Goal: Task Accomplishment & Management: Manage account settings

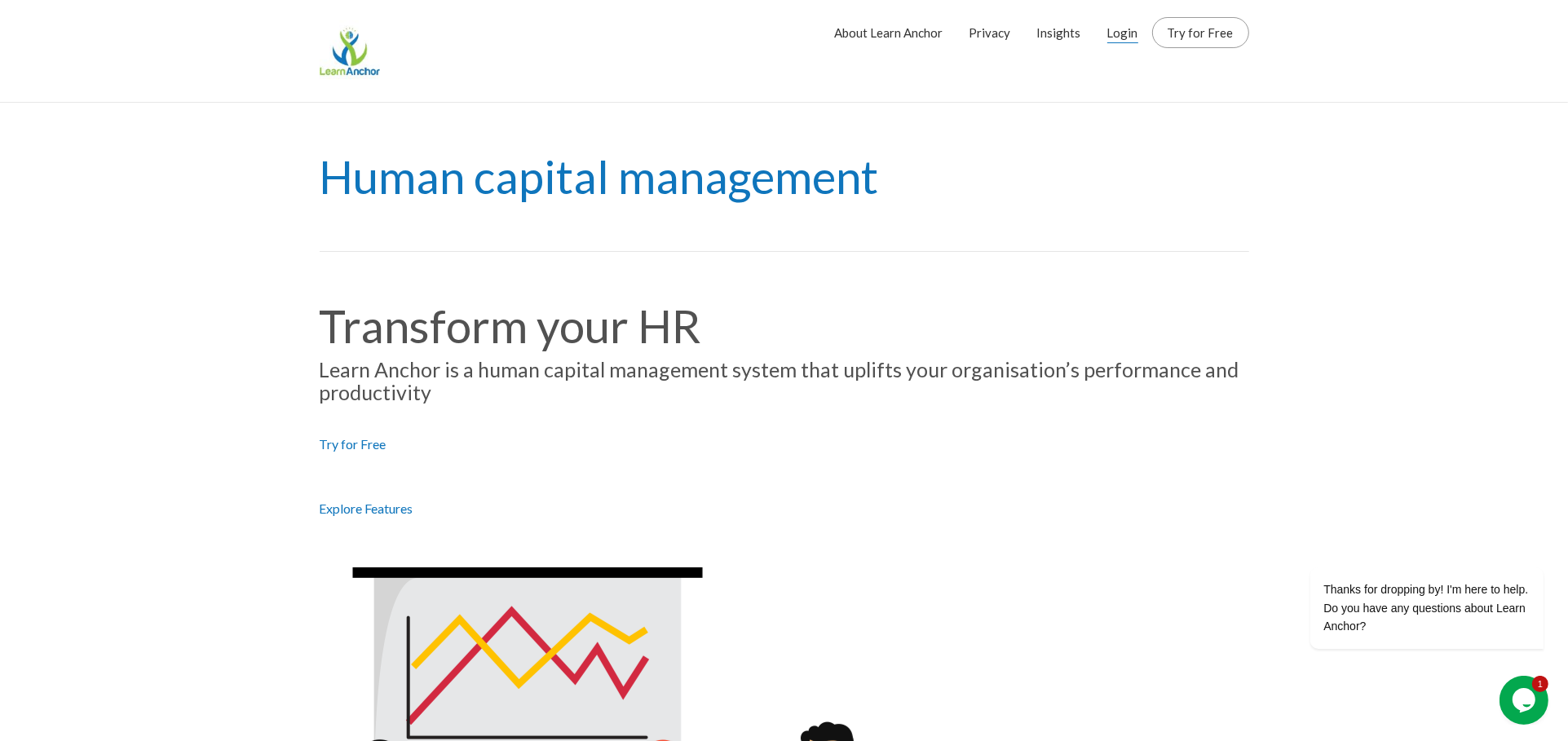
click at [1122, 37] on link "Login" at bounding box center [1122, 32] width 31 height 41
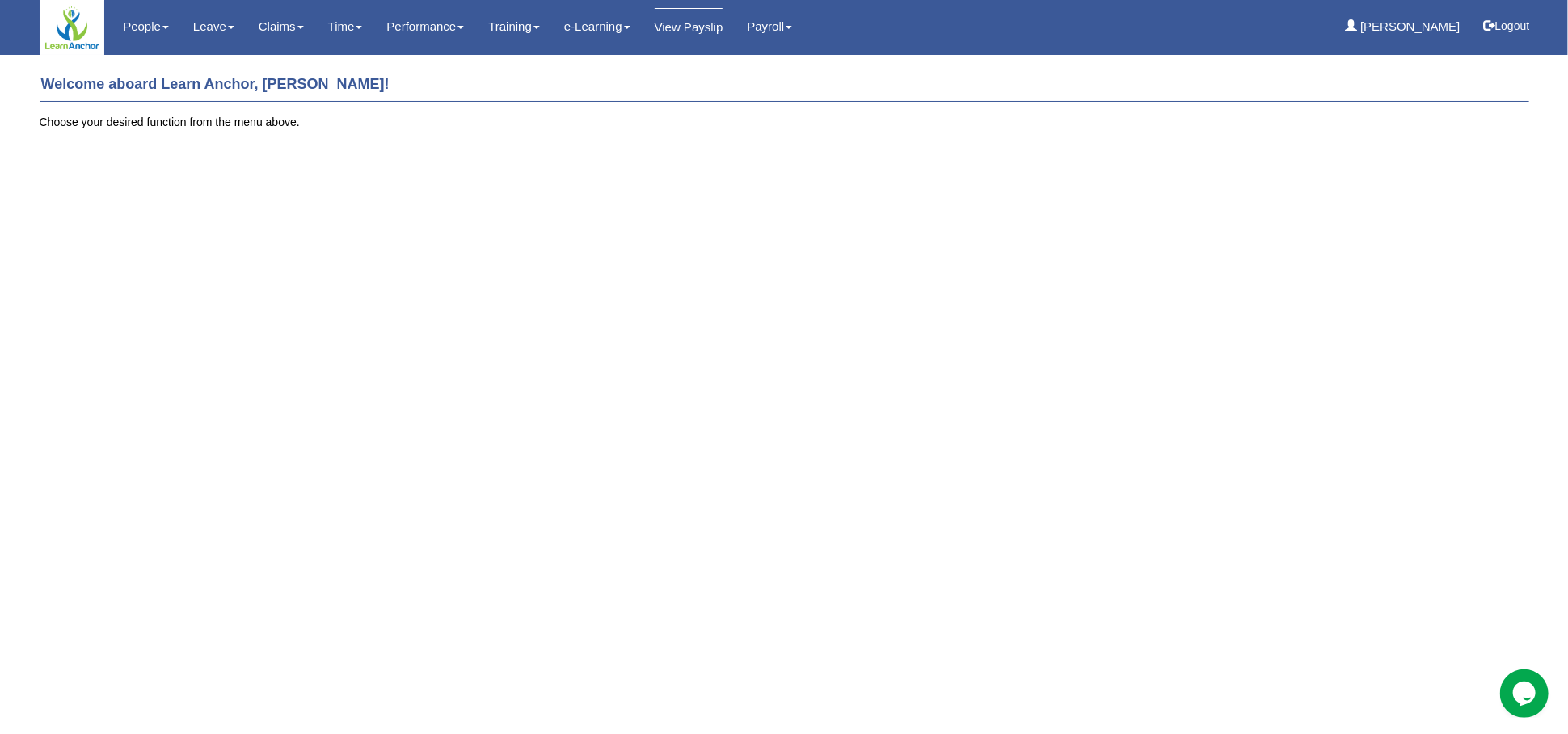
click at [675, 30] on link "View Payslip" at bounding box center [688, 27] width 69 height 38
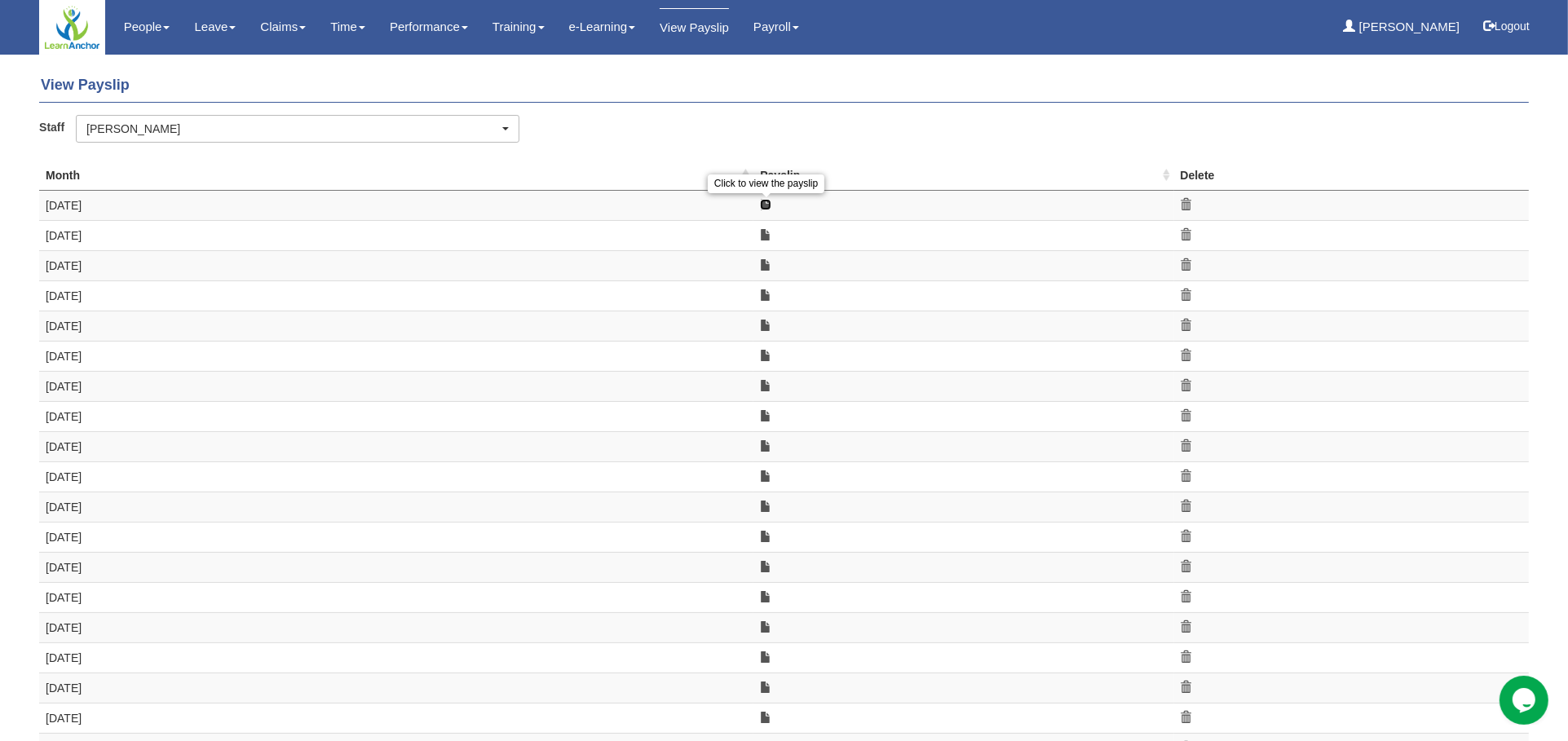
click at [763, 204] on link at bounding box center [765, 204] width 11 height 11
click at [642, 147] on div "Staff Aaron Learner Adriana Johnson Ahmad bin Salim Aidan Cheong Ali Amin Chelv…" at bounding box center [784, 135] width 1514 height 40
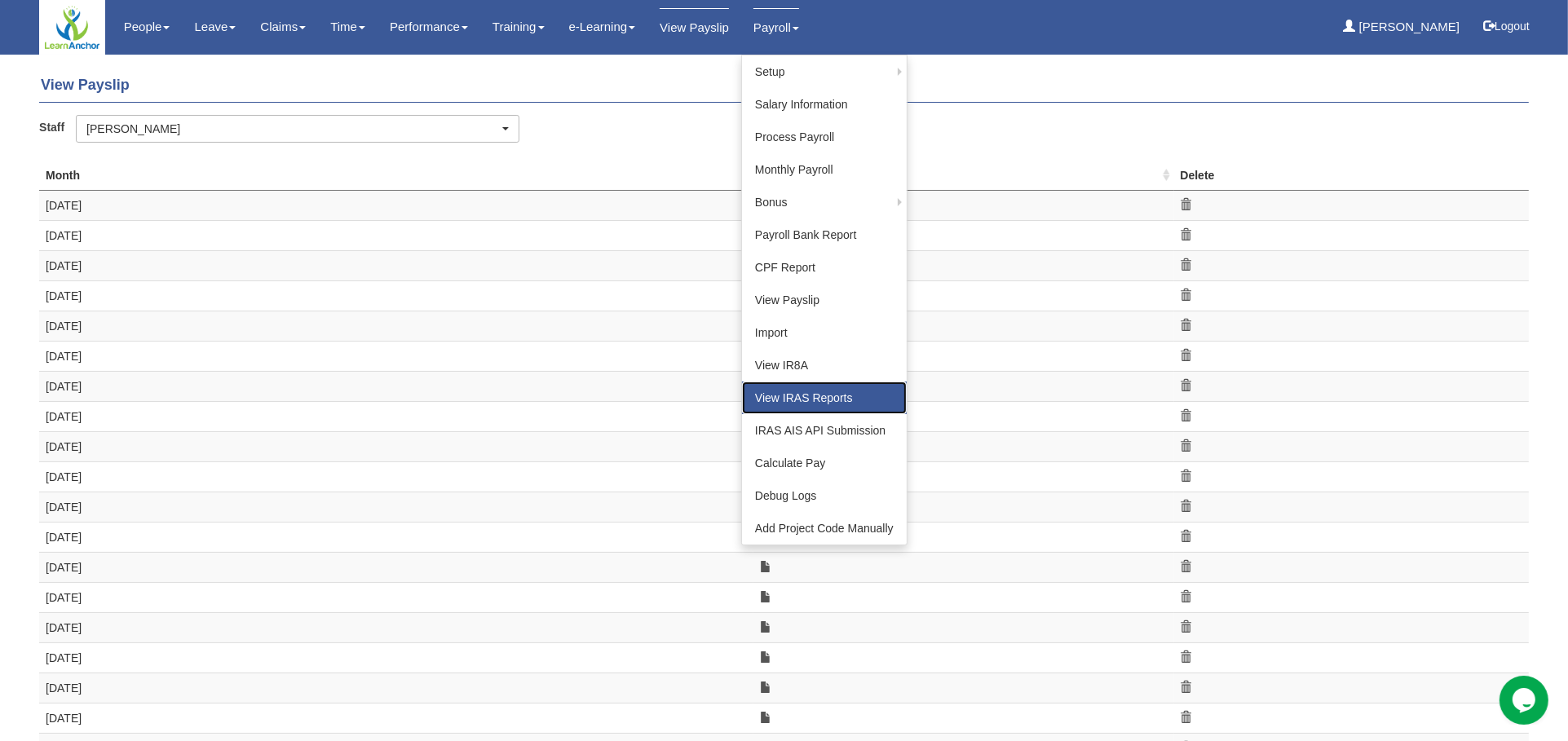
click at [783, 396] on link "View IRAS Reports" at bounding box center [824, 397] width 165 height 32
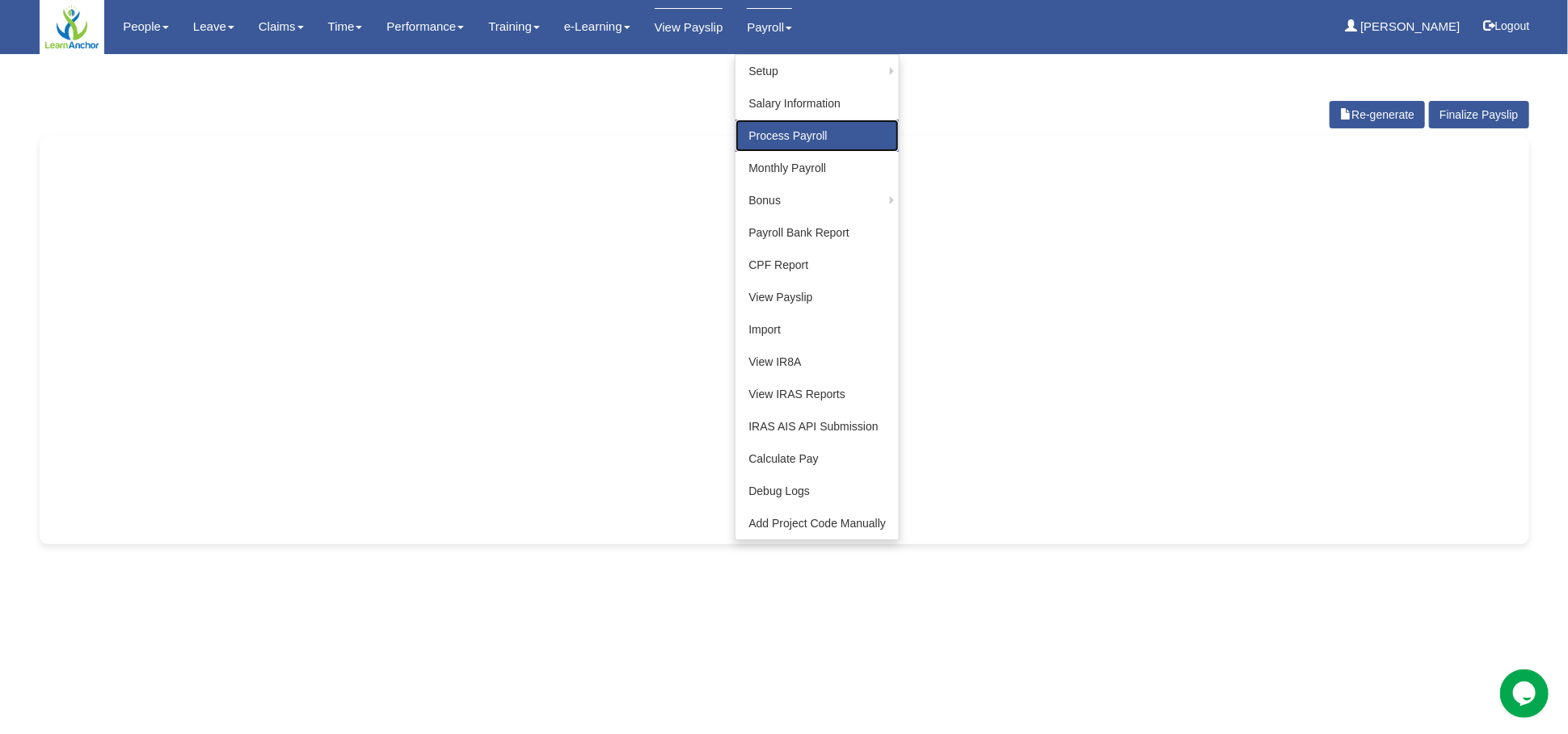
click at [783, 142] on link "Process Payroll" at bounding box center [817, 136] width 163 height 32
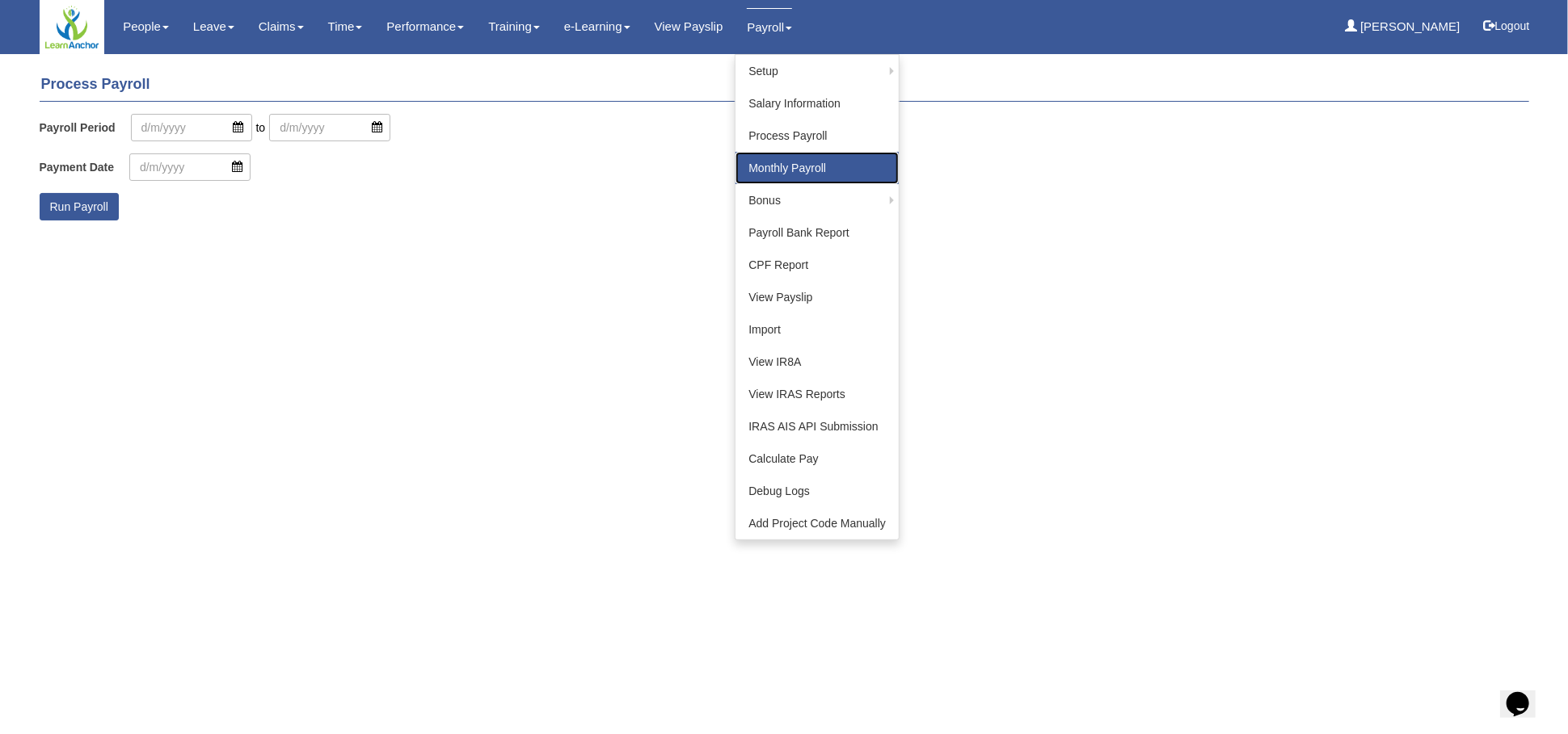
click at [754, 171] on link "Monthly Payroll" at bounding box center [817, 168] width 163 height 32
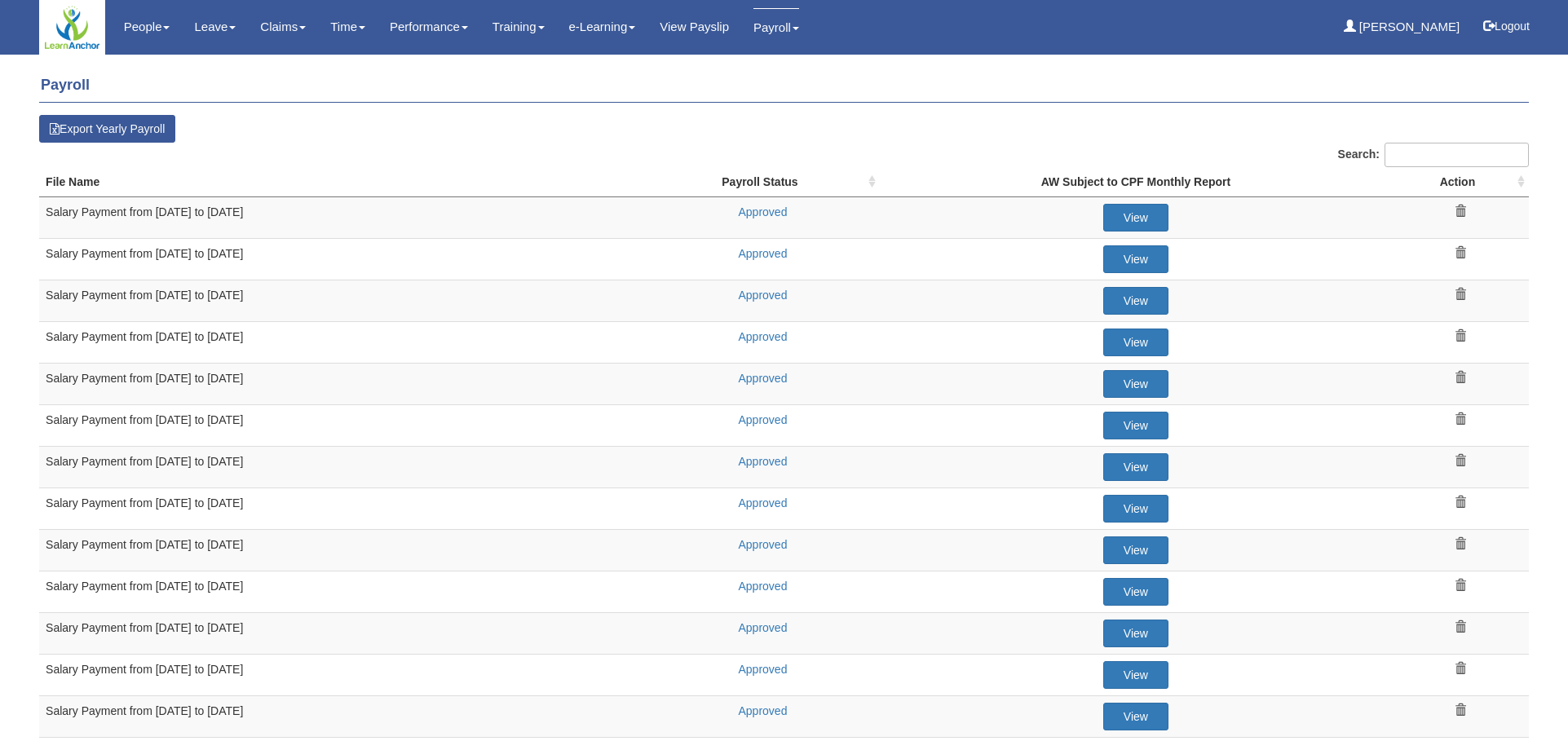
select select "50"
click at [766, 207] on link "Approved" at bounding box center [763, 211] width 49 height 13
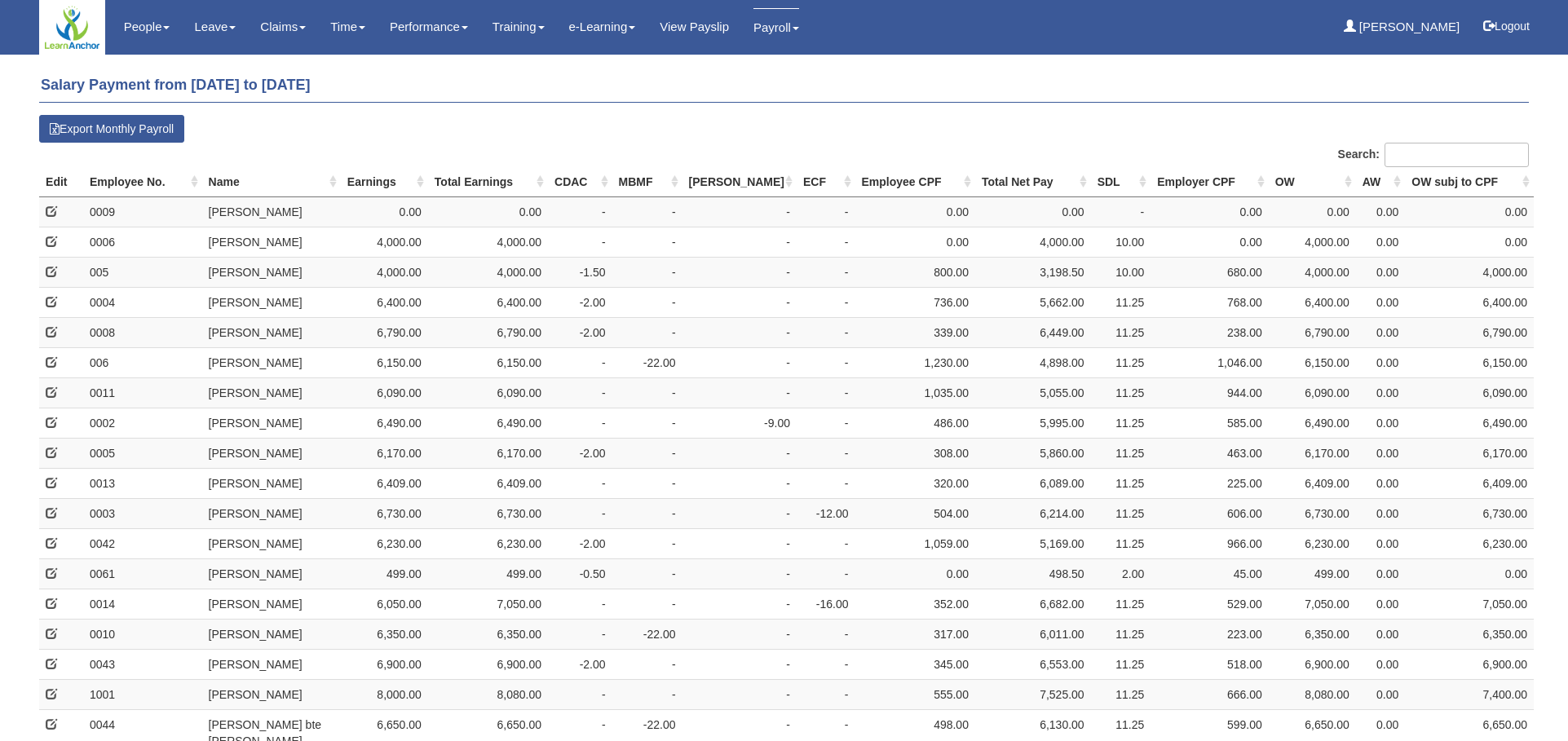
select select "50"
click at [101, 182] on th "Employee No." at bounding box center [143, 182] width 119 height 30
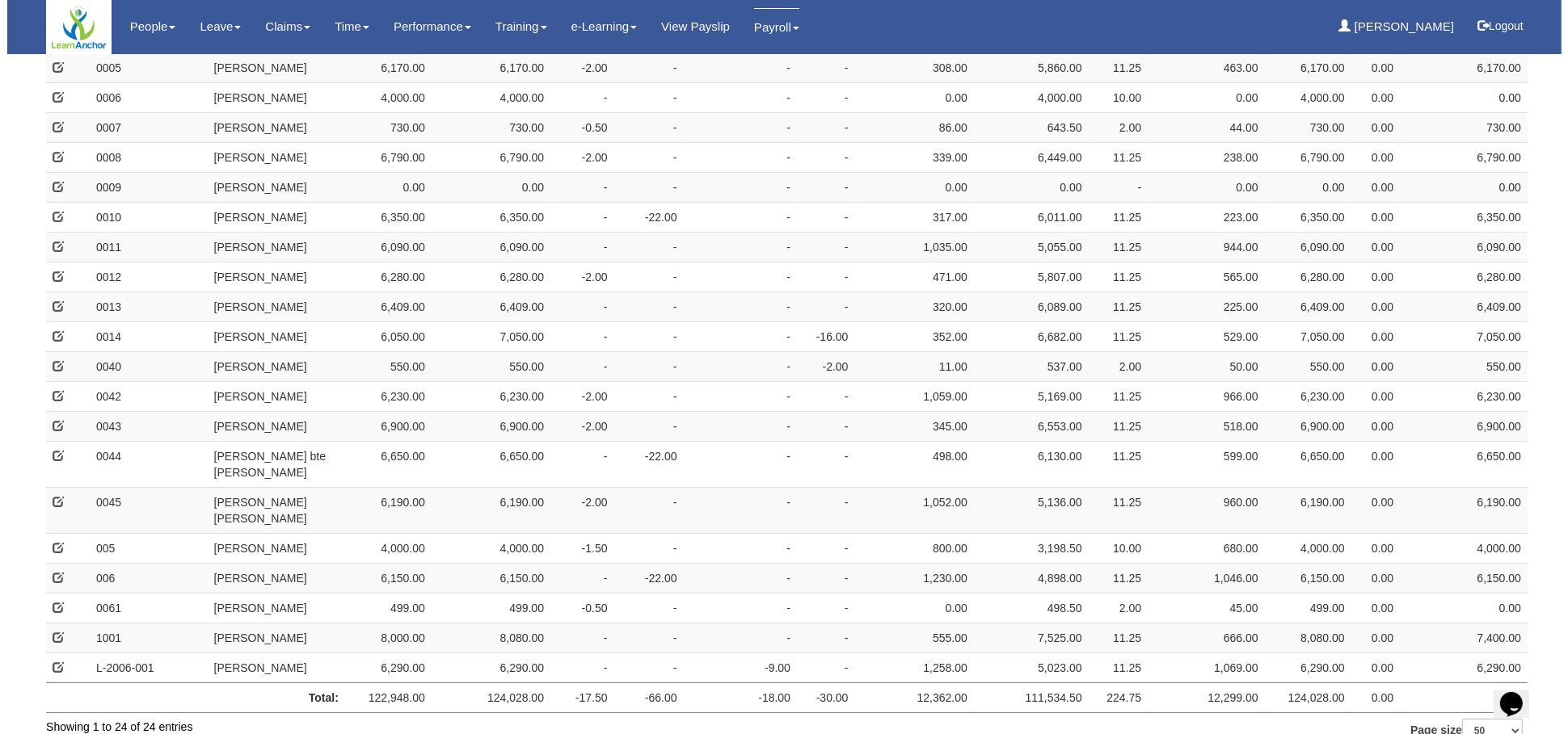
scroll to position [289, 0]
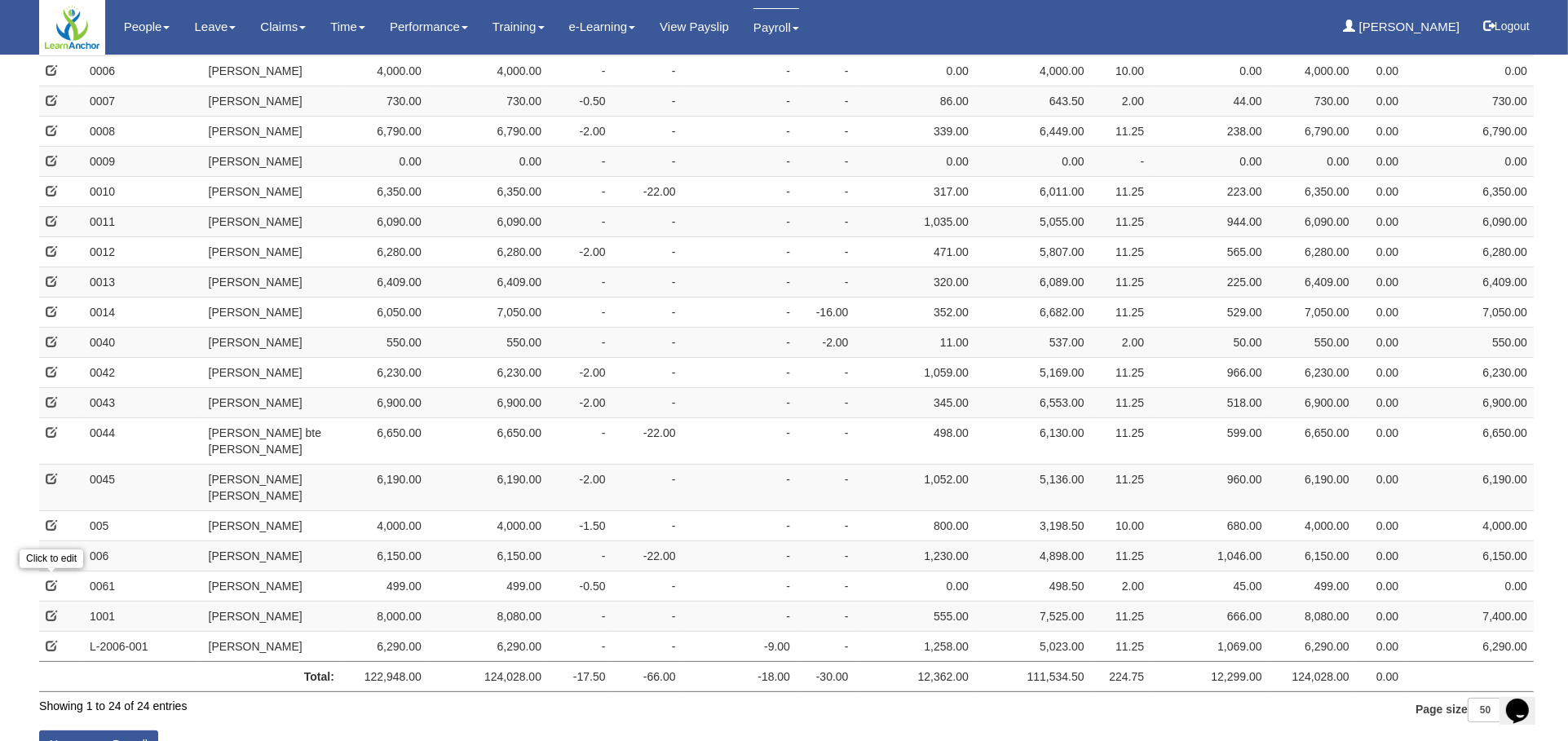
click at [52, 610] on span at bounding box center [51, 616] width 11 height 11
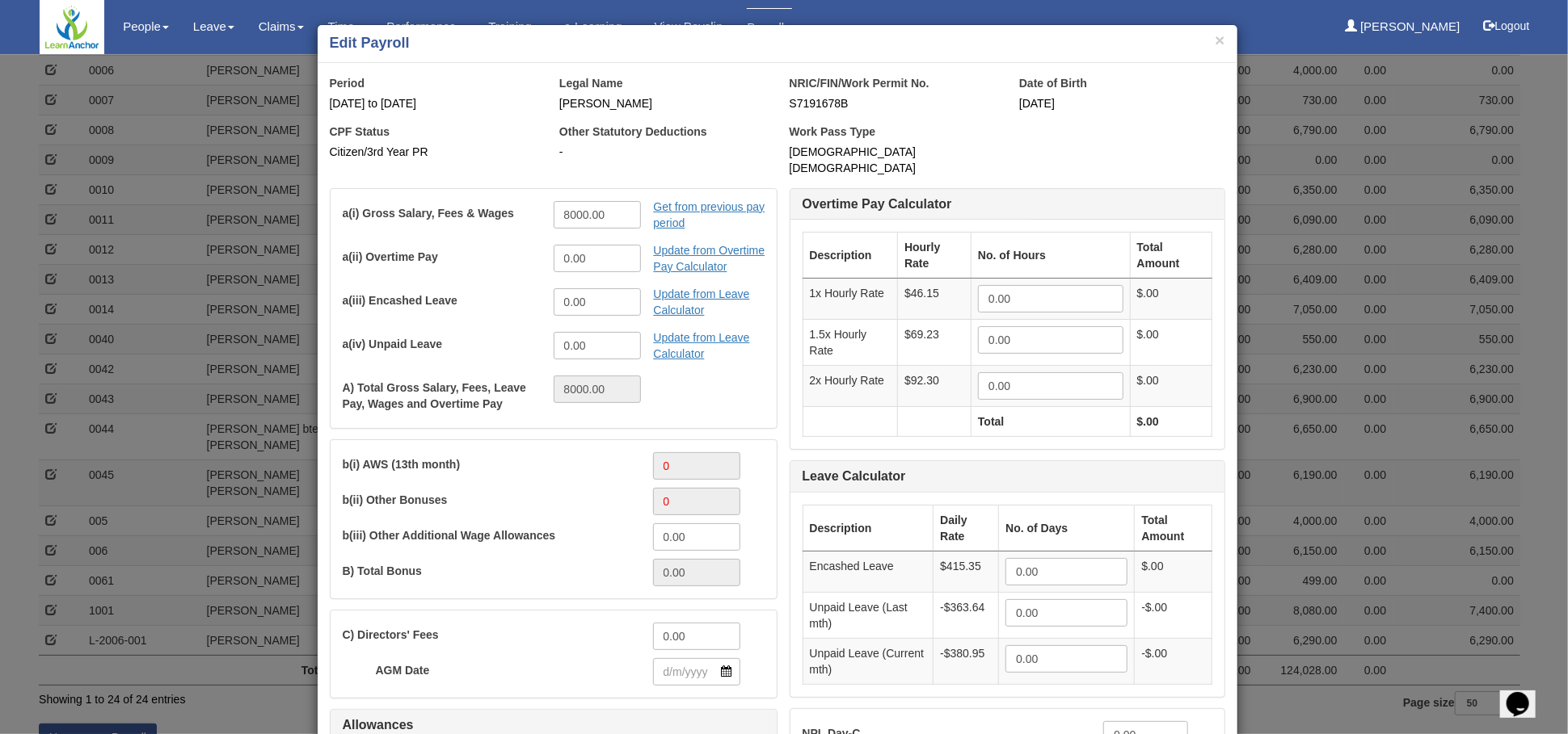
scroll to position [89, 0]
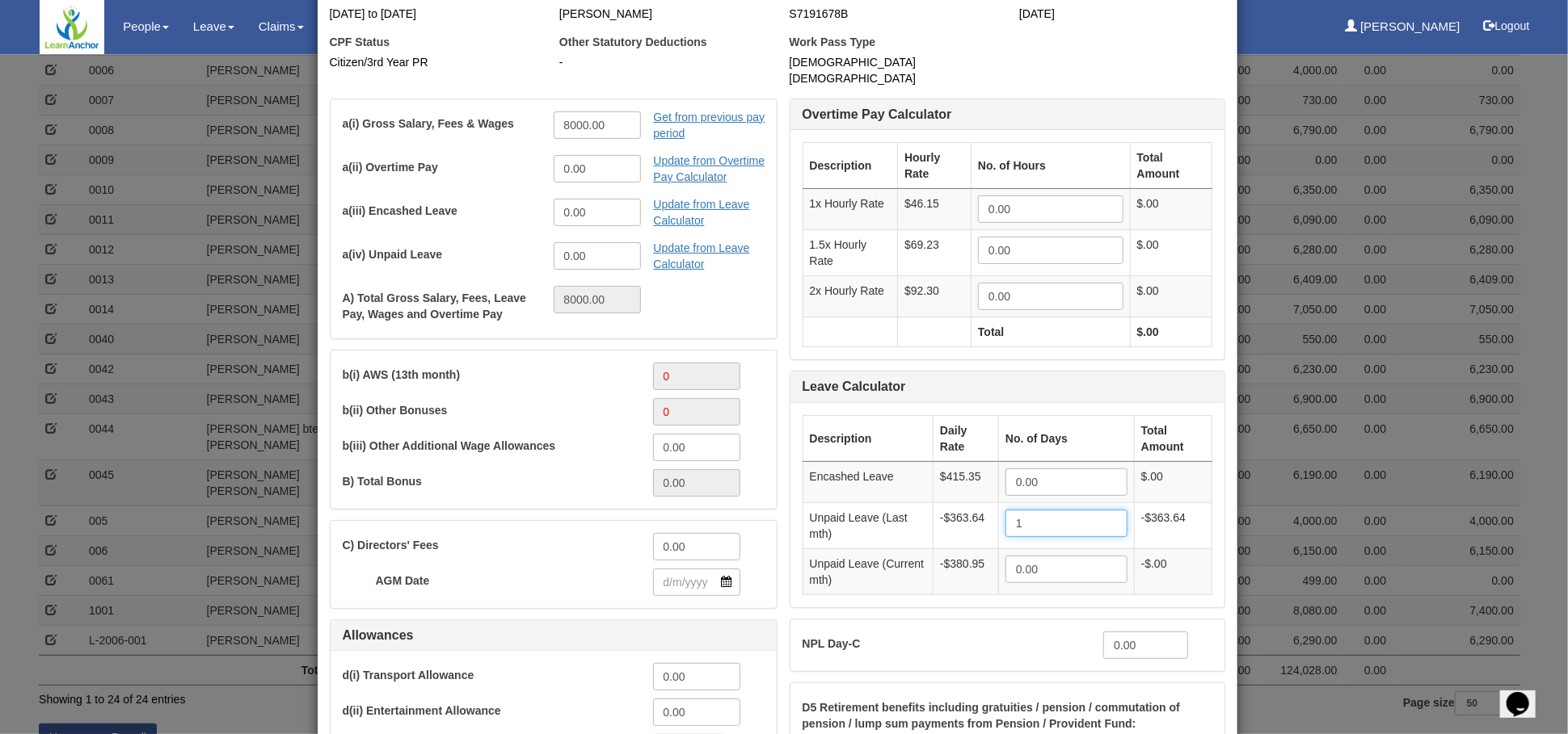
click at [1104, 510] on input "1" at bounding box center [1066, 524] width 122 height 28
type input "1.00"
click at [1102, 556] on input "1" at bounding box center [1066, 570] width 122 height 28
type input "1.00"
click at [666, 239] on link "Update from Leave Calculator" at bounding box center [718, 256] width 130 height 43
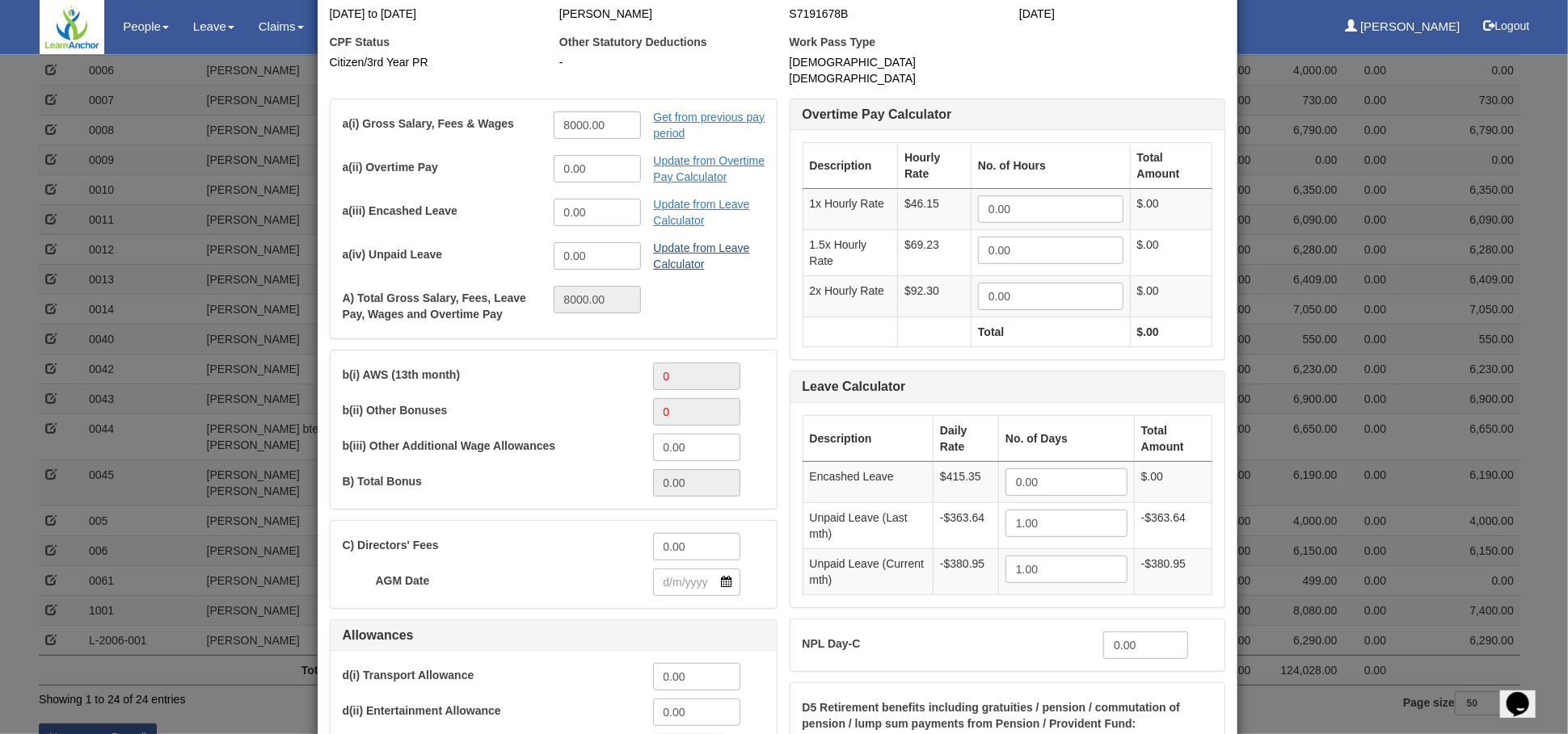
type input "-744.59"
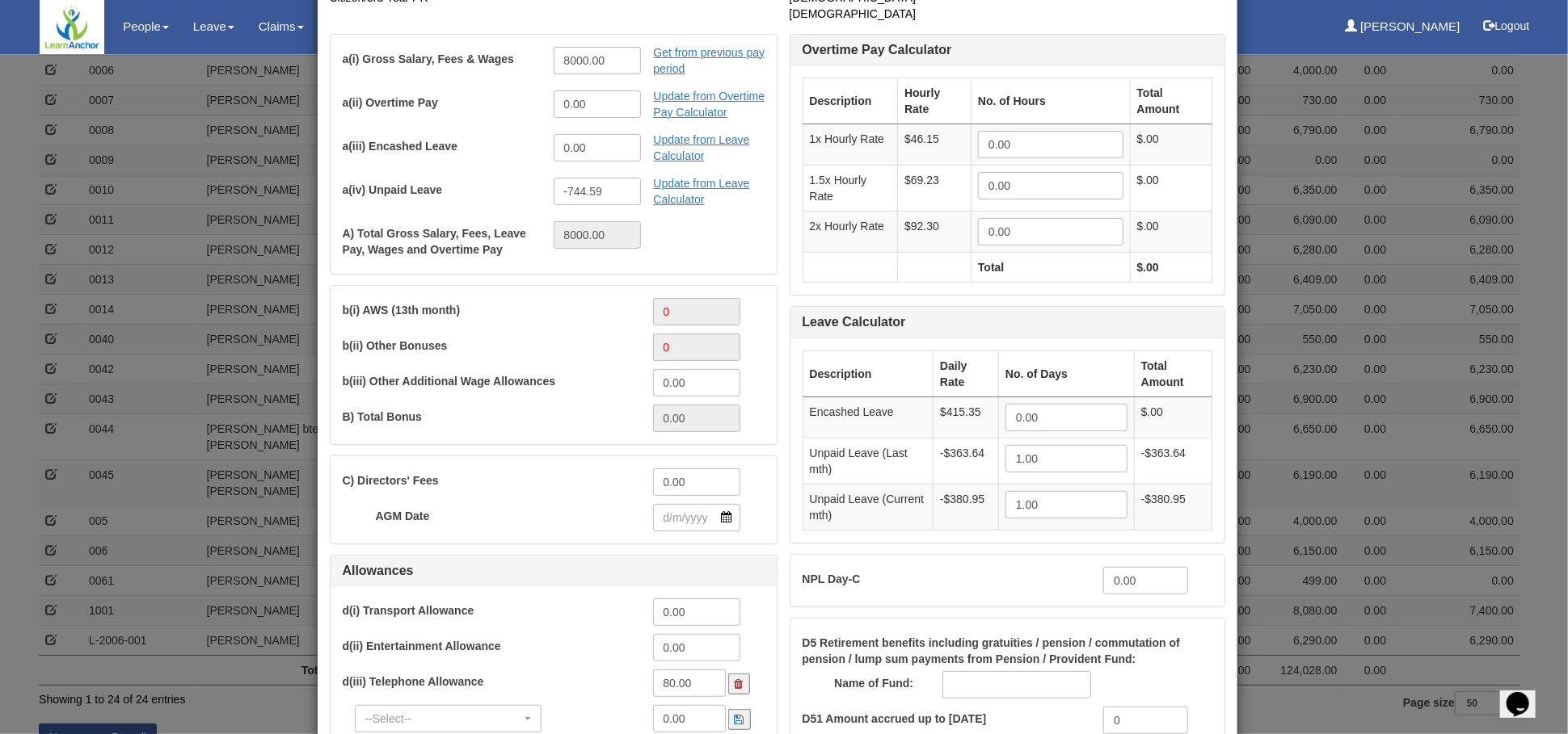
scroll to position [88, 0]
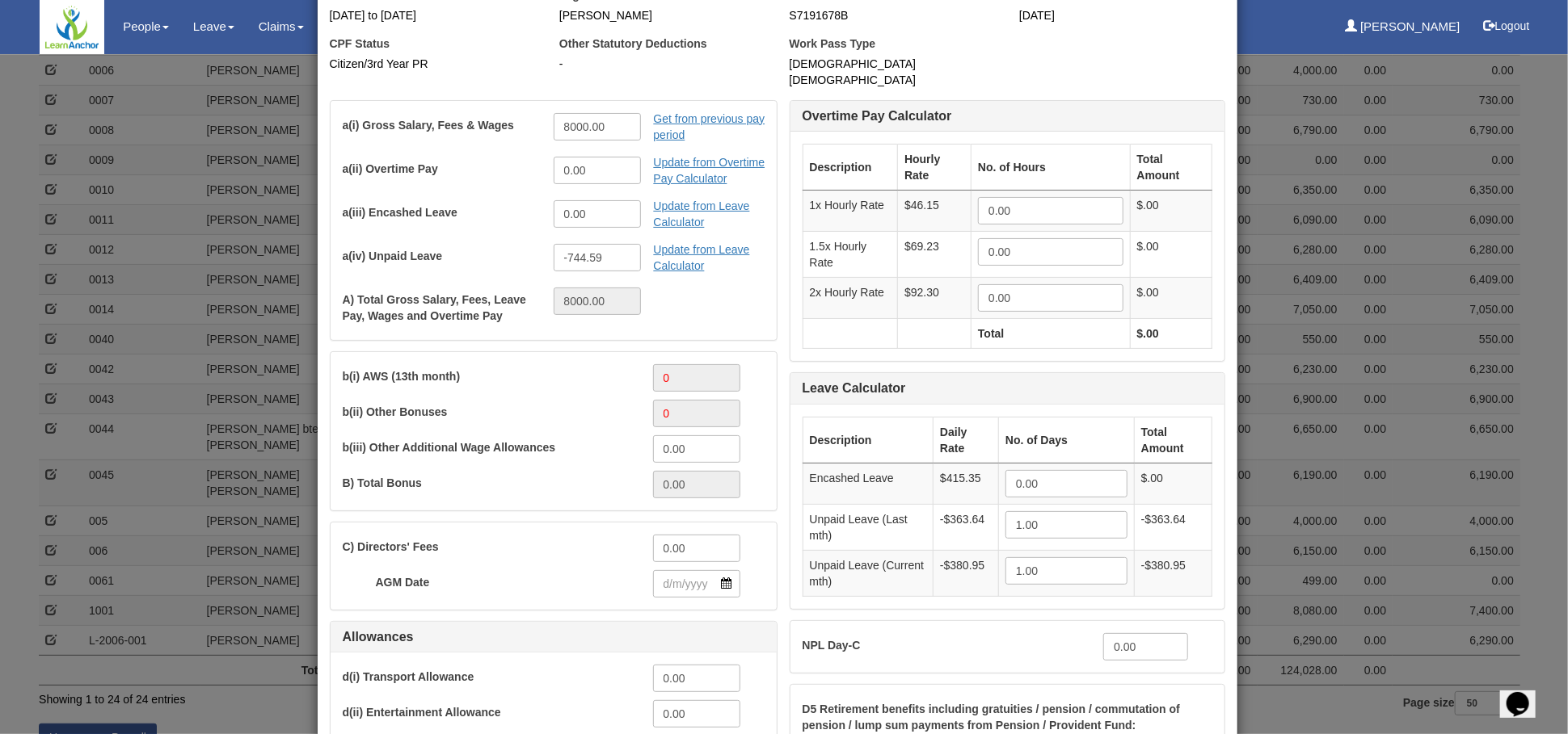
click at [522, 368] on label "b(i) AWS (13th month)" at bounding box center [491, 376] width 298 height 17
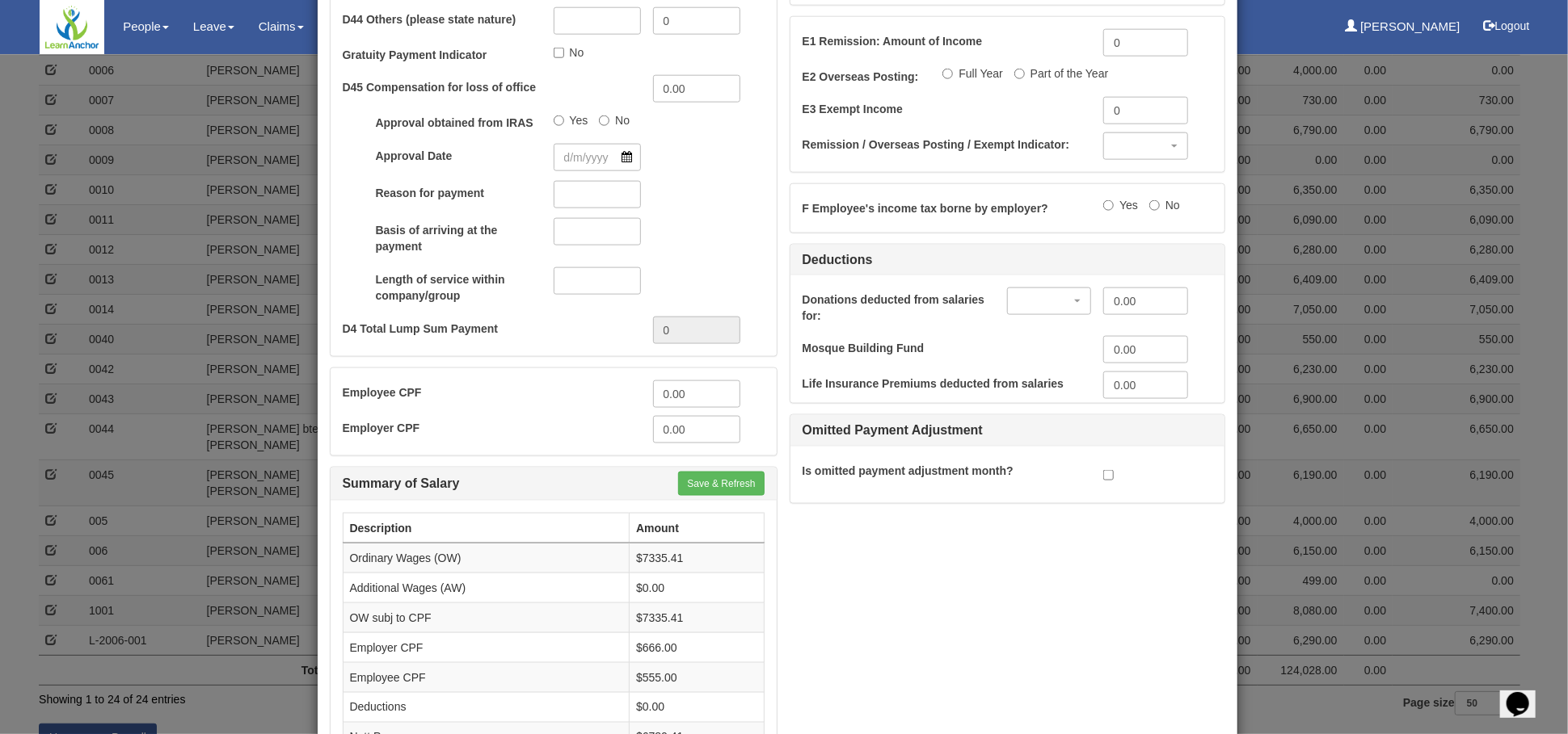
scroll to position [1345, 0]
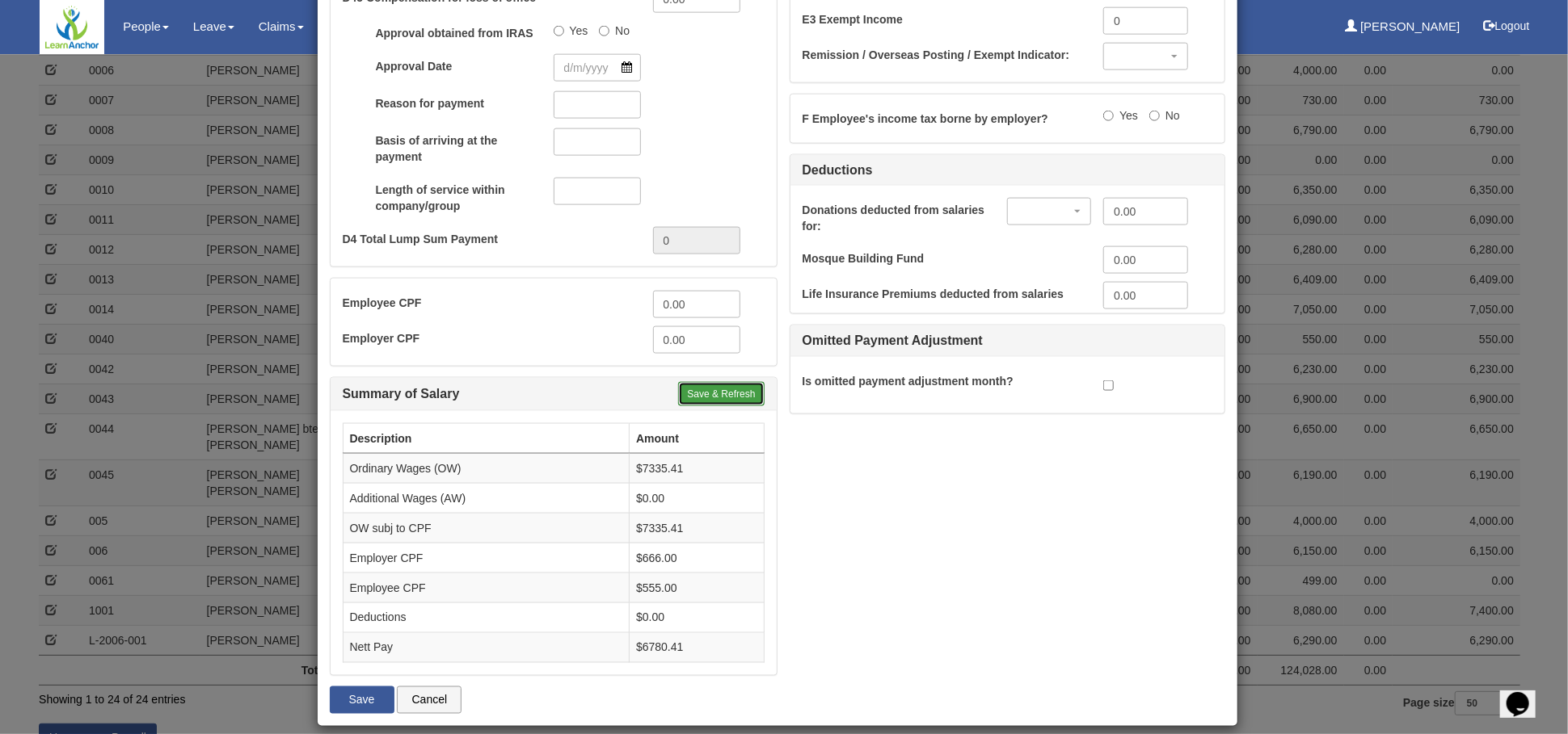
click at [719, 382] on button "Save & Refresh" at bounding box center [721, 394] width 86 height 24
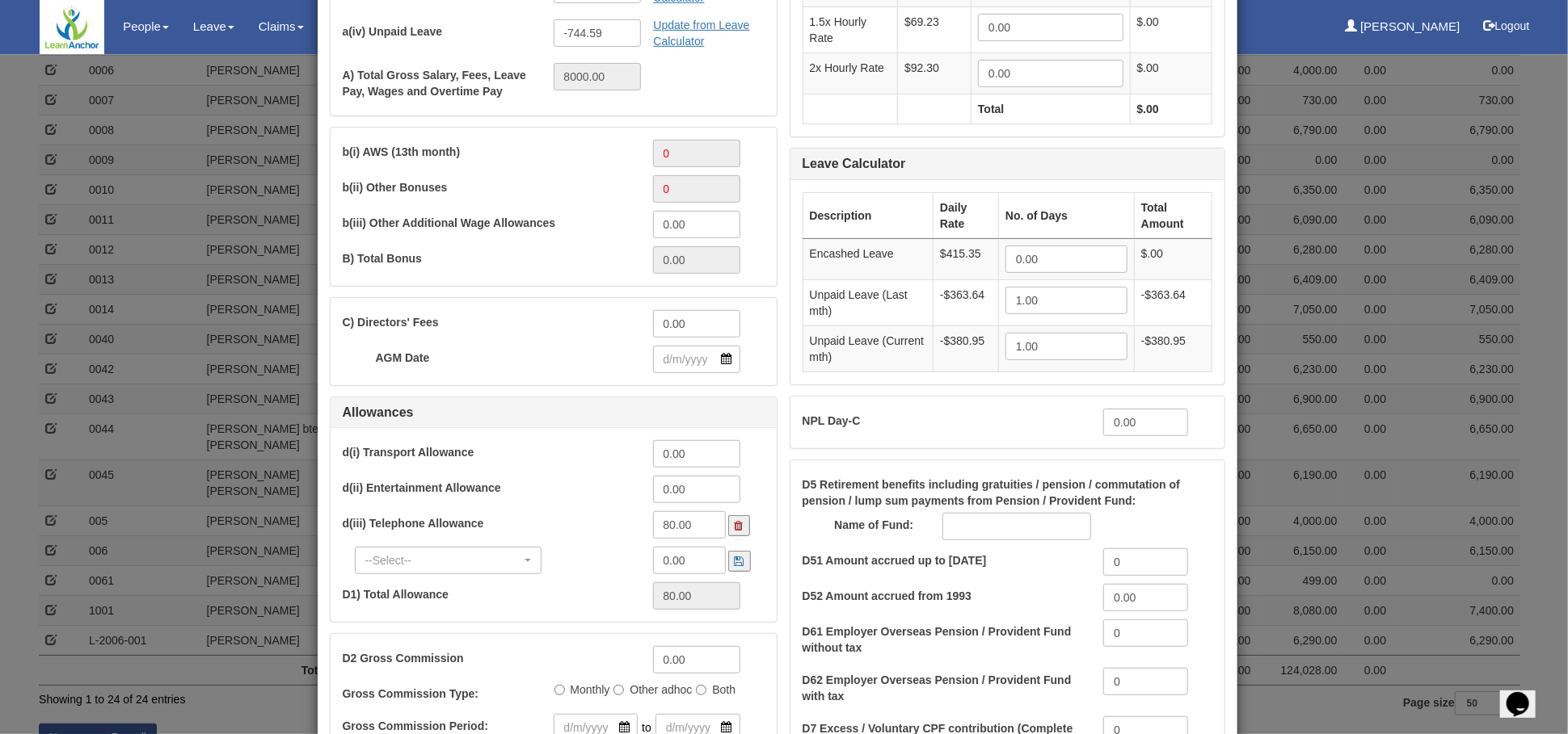
scroll to position [268, 0]
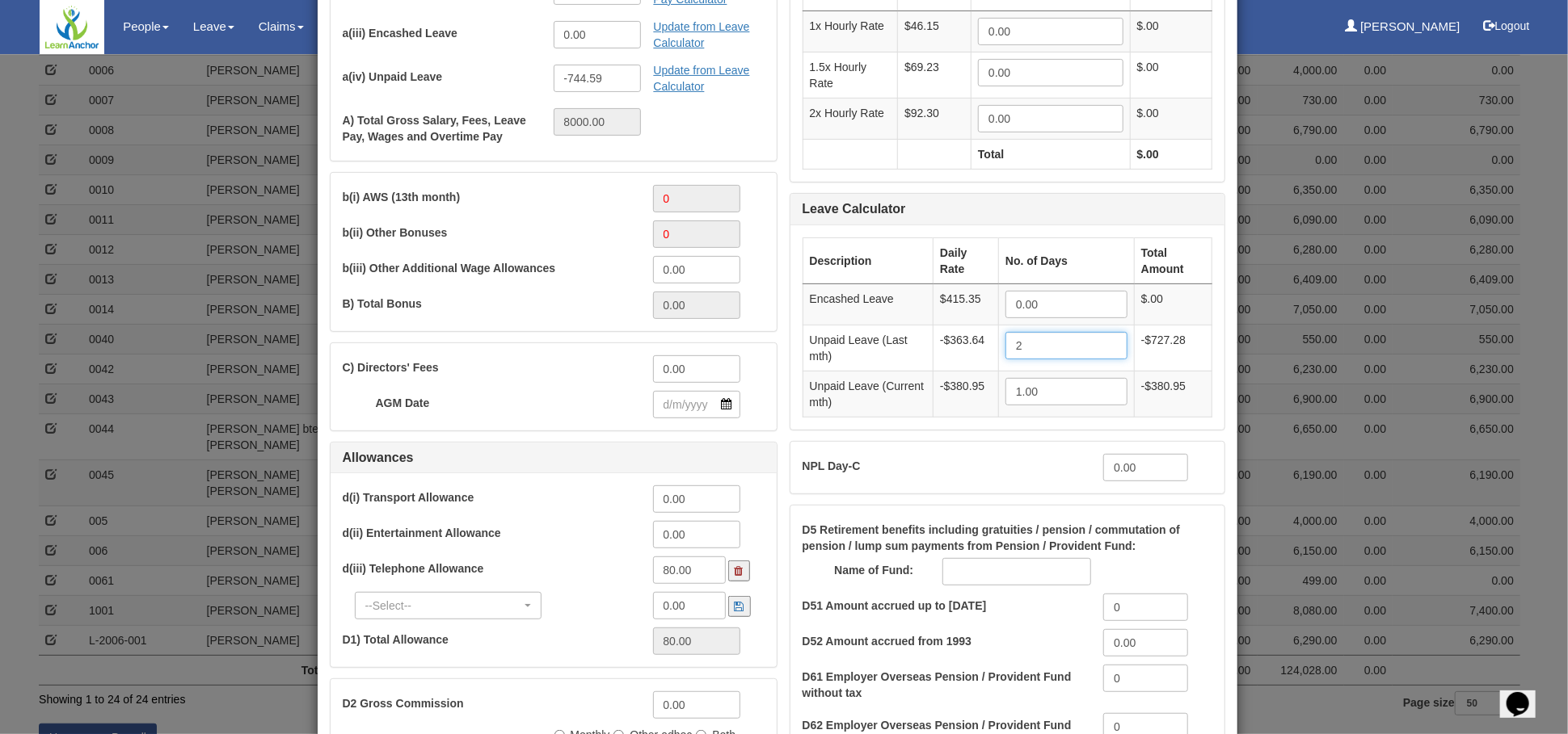
click at [1103, 332] on input "2" at bounding box center [1066, 346] width 122 height 28
click at [1103, 332] on input "3" at bounding box center [1065, 346] width 121 height 28
type input "3.00"
click at [659, 56] on link "Update from Leave Calculator" at bounding box center [718, 78] width 130 height 43
type input "-1471.87"
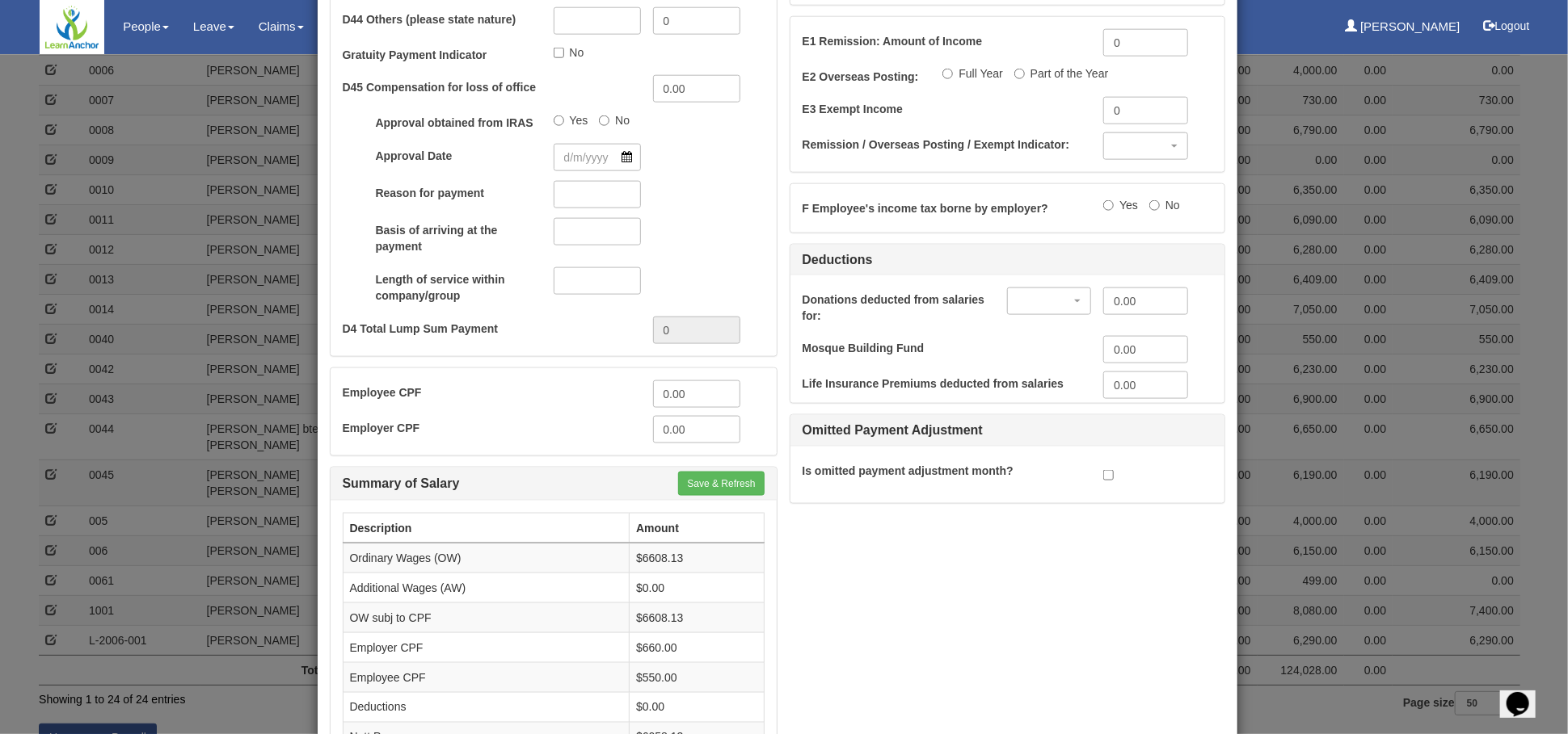
scroll to position [1345, 0]
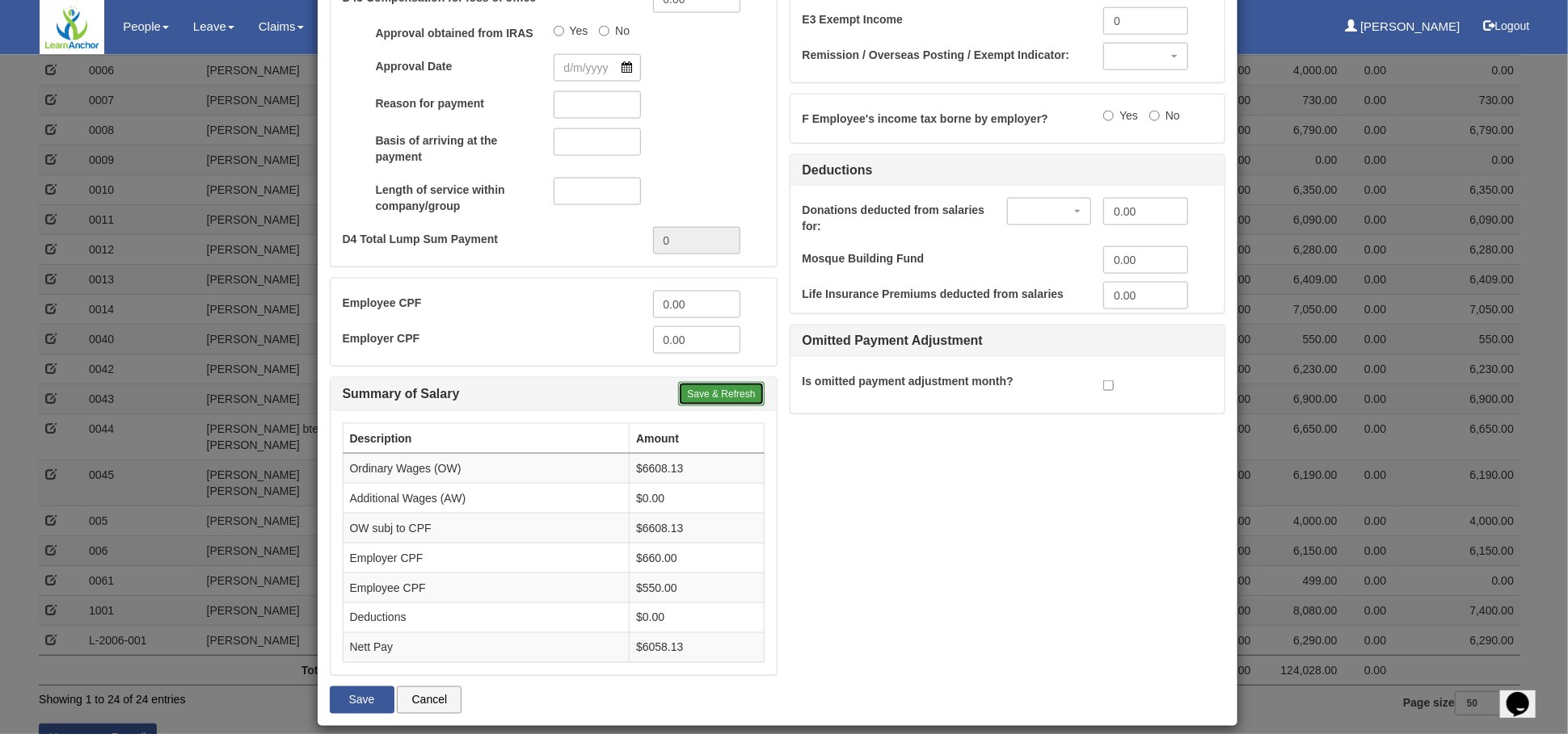
click at [724, 382] on button "Save & Refresh" at bounding box center [721, 394] width 86 height 24
drag, startPoint x: 694, startPoint y: 289, endPoint x: 619, endPoint y: 300, distance: 75.8
click at [619, 300] on div "Employee CPF 0.00" at bounding box center [541, 305] width 422 height 28
type input "500.00"
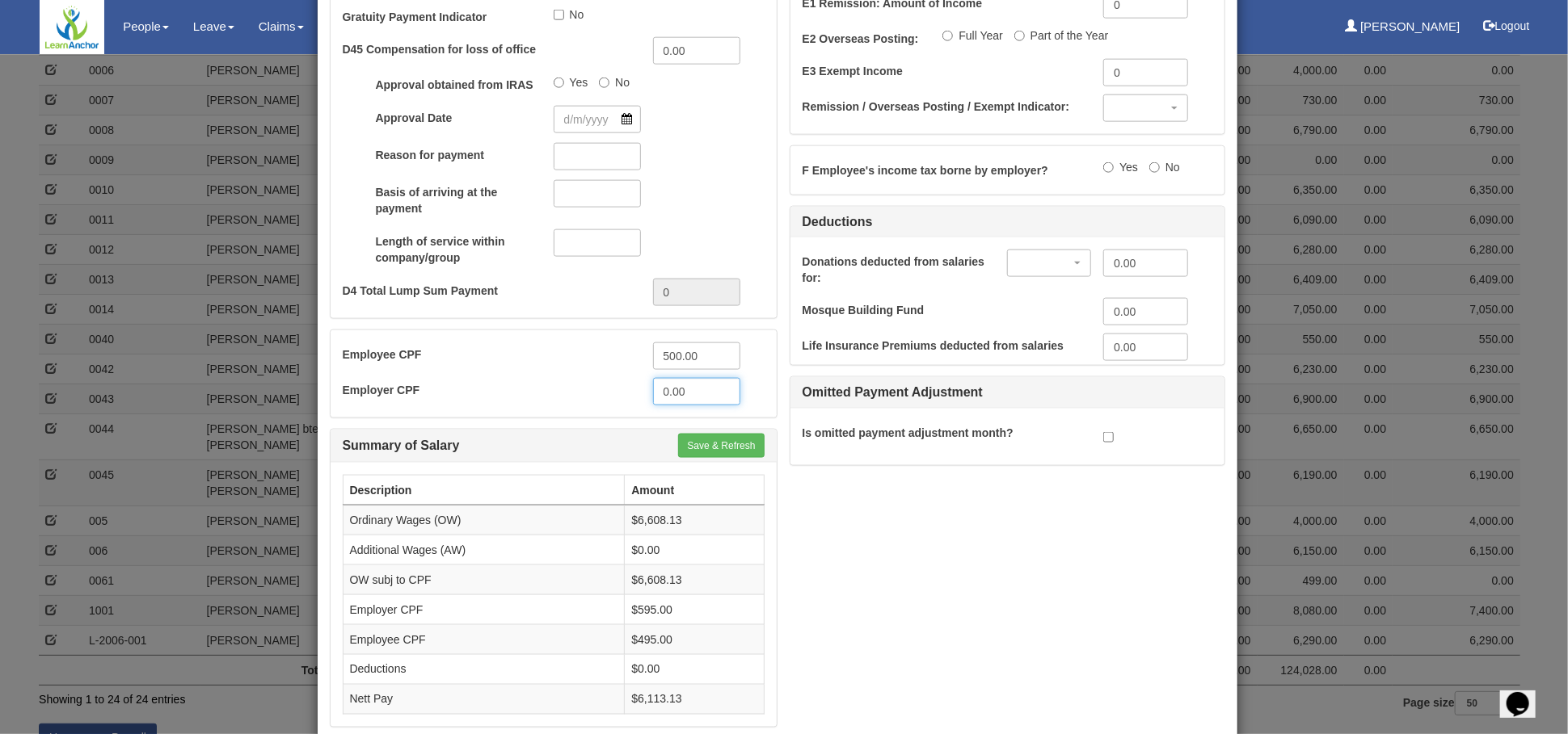
scroll to position [1254, 0]
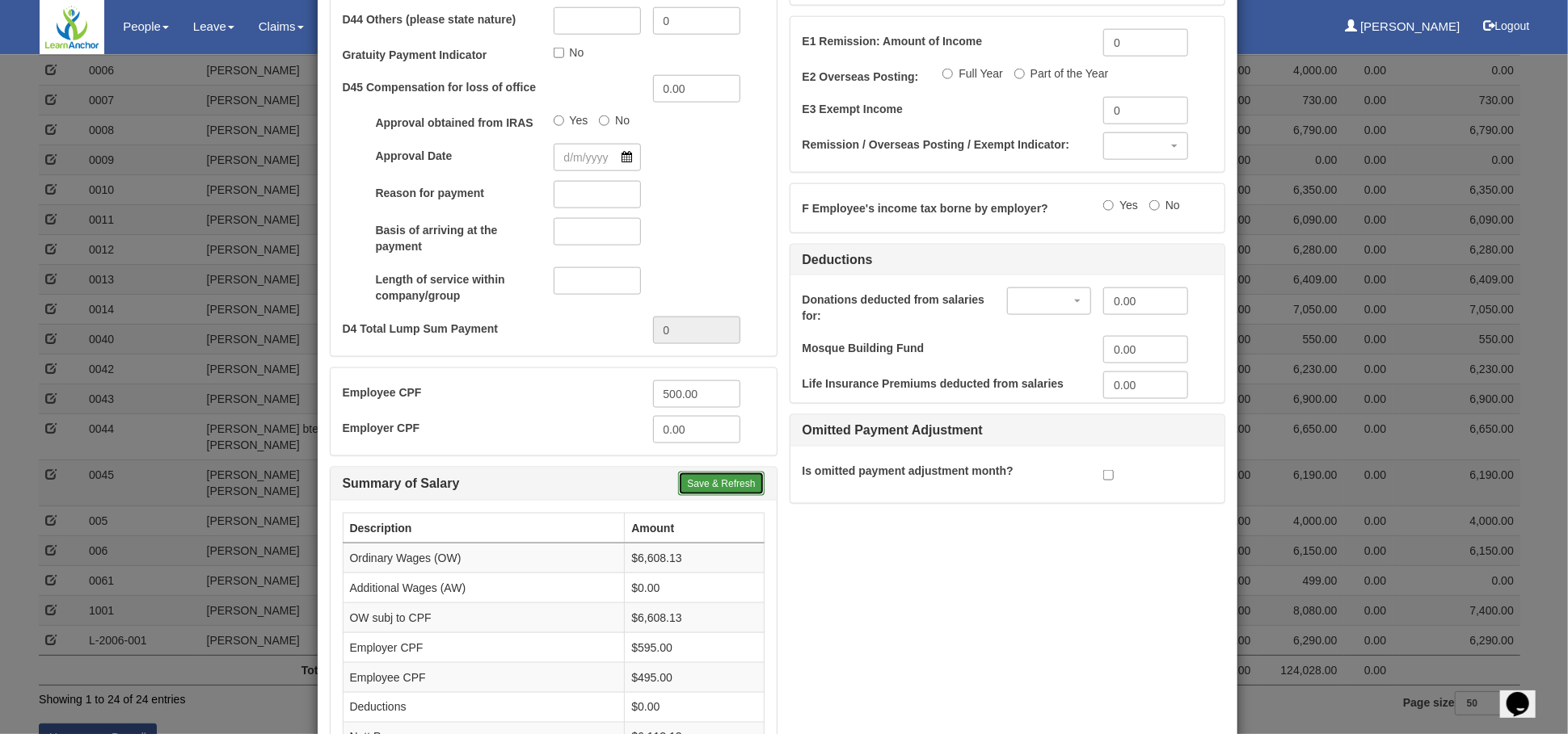
click at [714, 472] on button "Save & Refresh" at bounding box center [721, 484] width 86 height 24
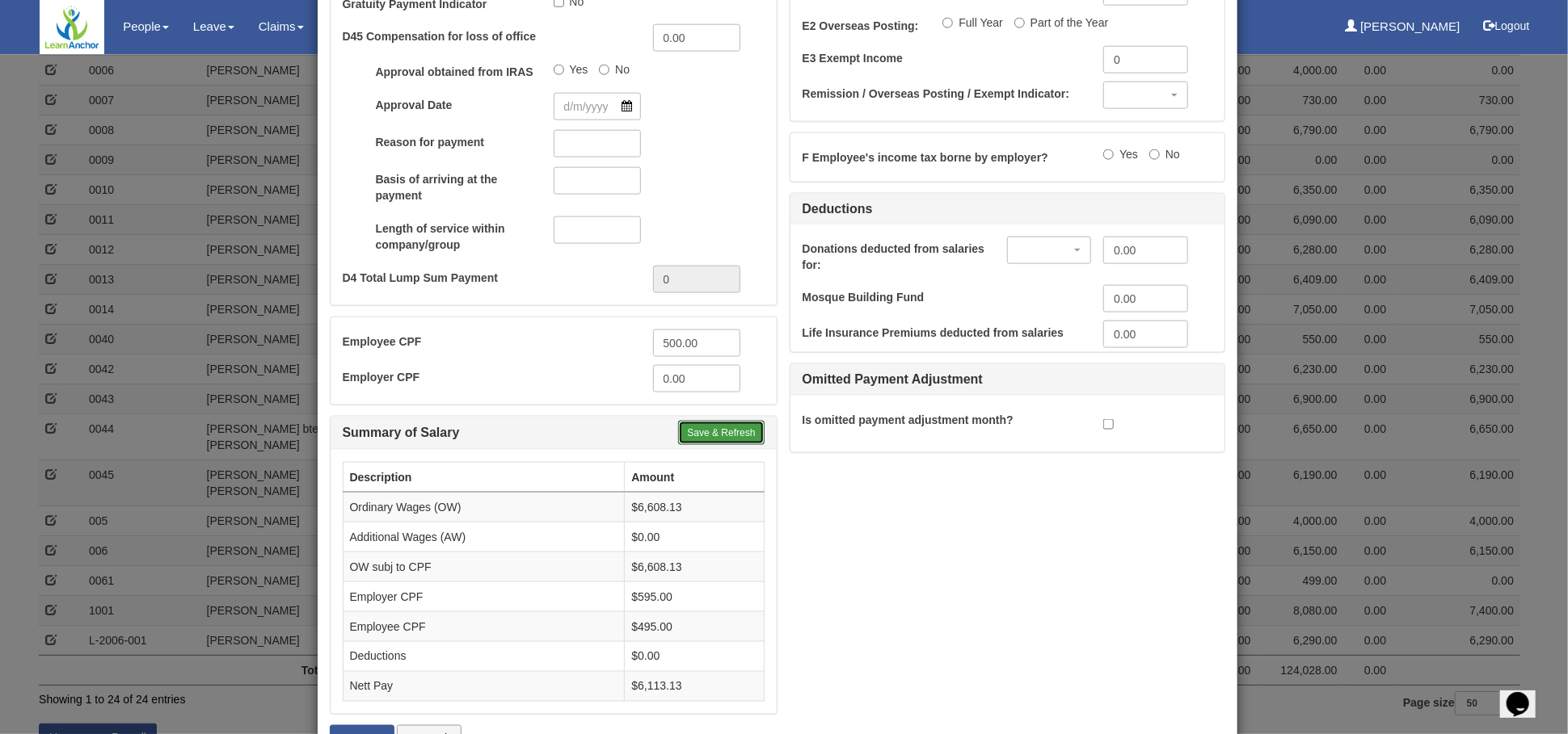
scroll to position [1345, 0]
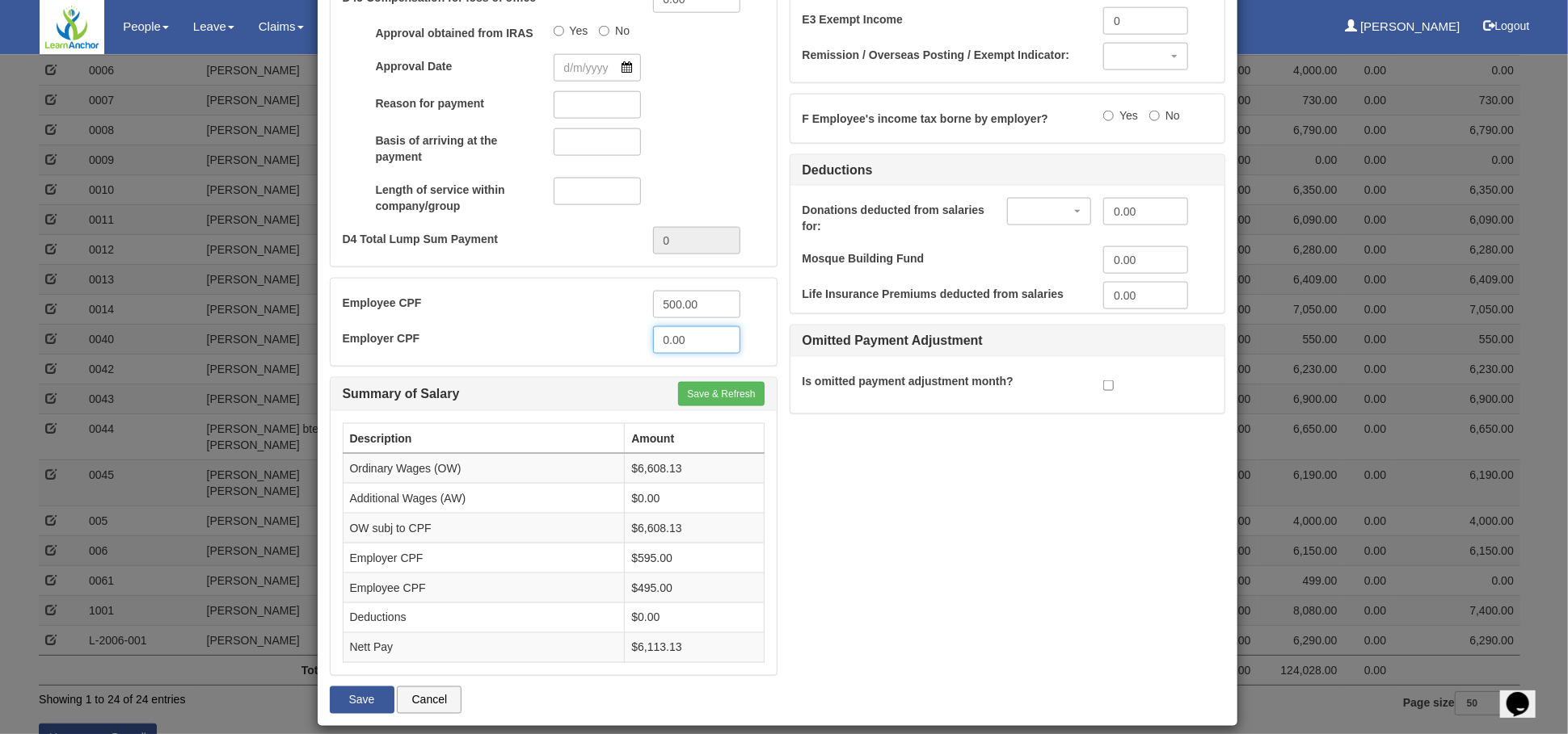
click at [701, 327] on input "0.00" at bounding box center [697, 341] width 87 height 28
click at [340, 690] on button "Save" at bounding box center [362, 701] width 64 height 28
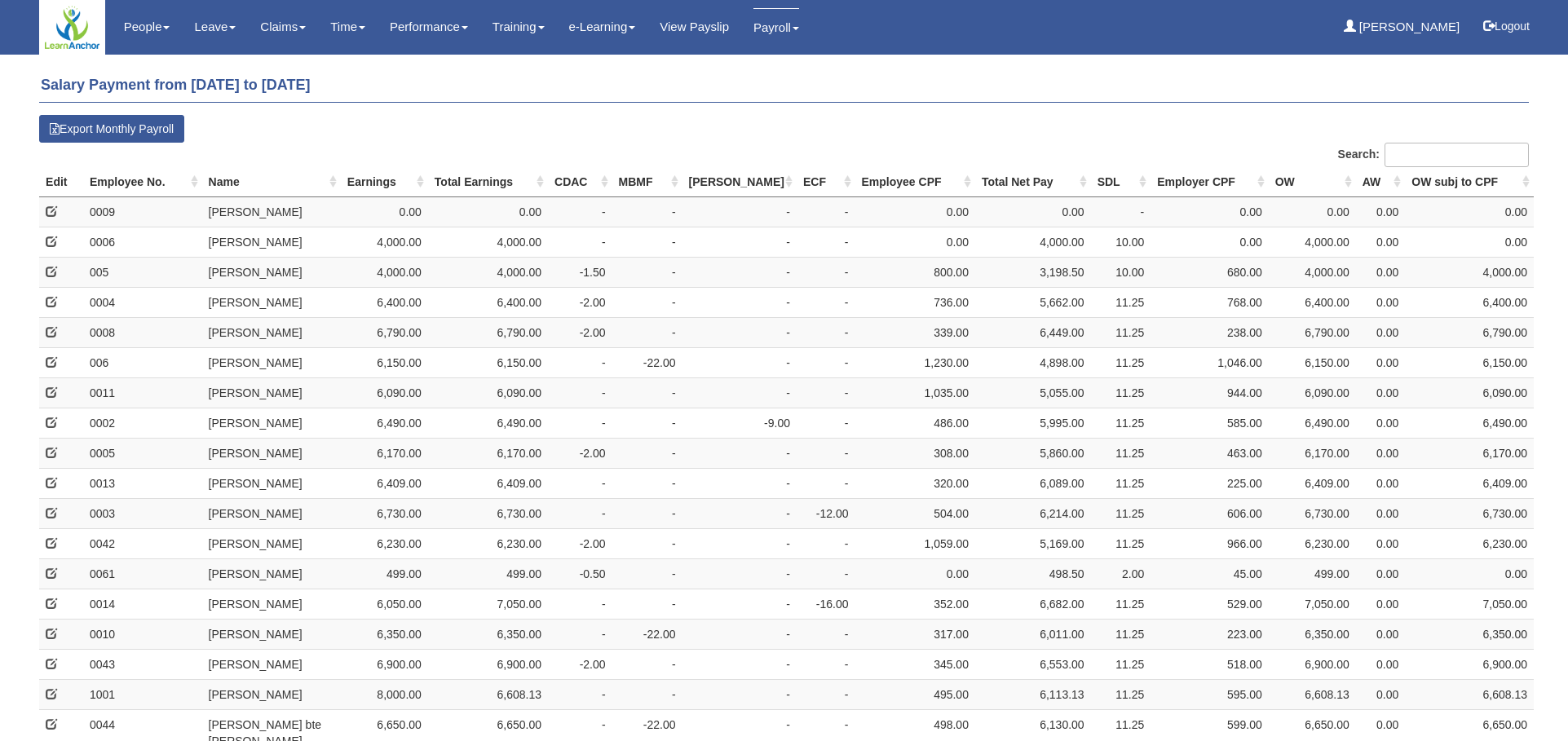
select select "50"
click at [223, 181] on th "Name" at bounding box center [272, 182] width 138 height 30
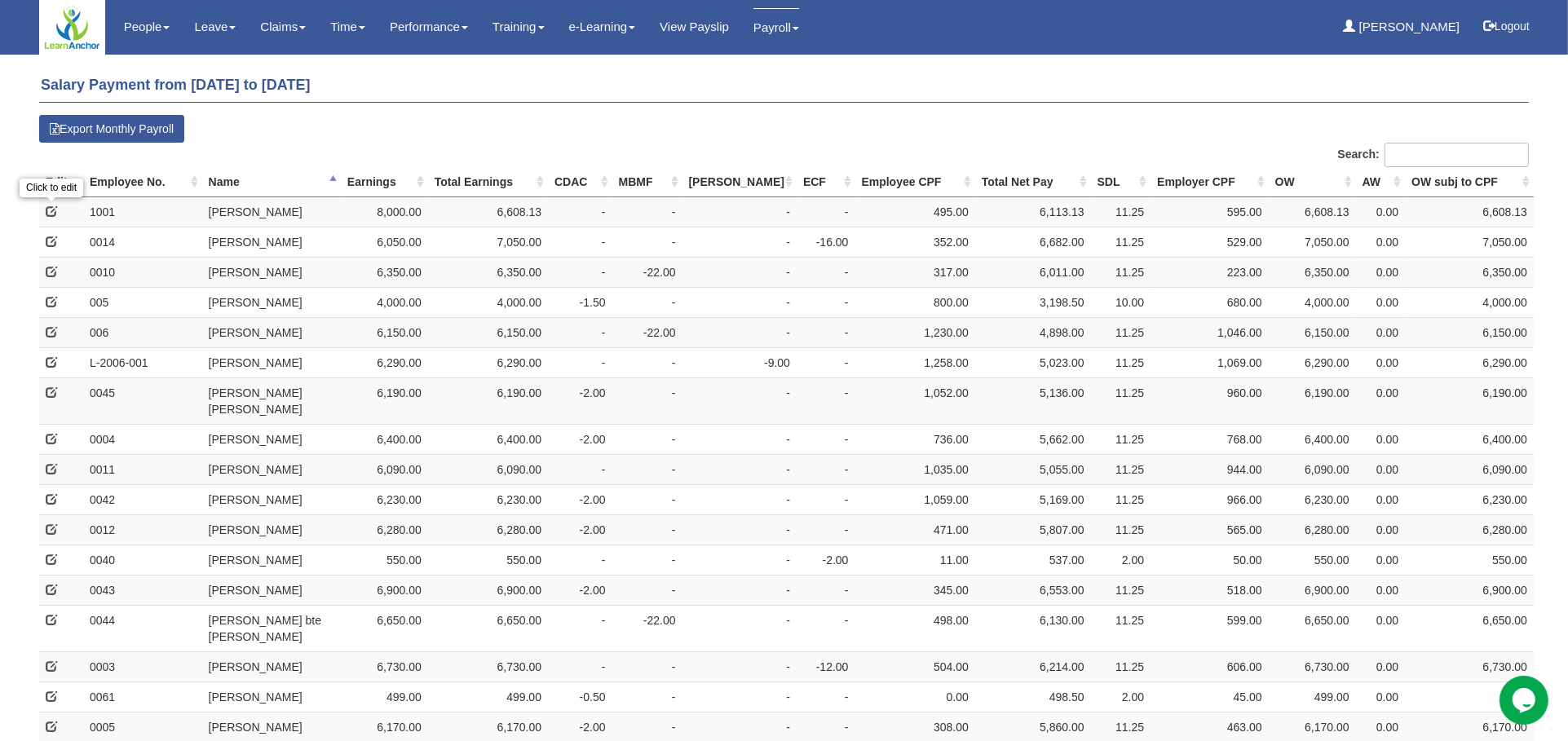
click at [48, 212] on span at bounding box center [51, 210] width 11 height 11
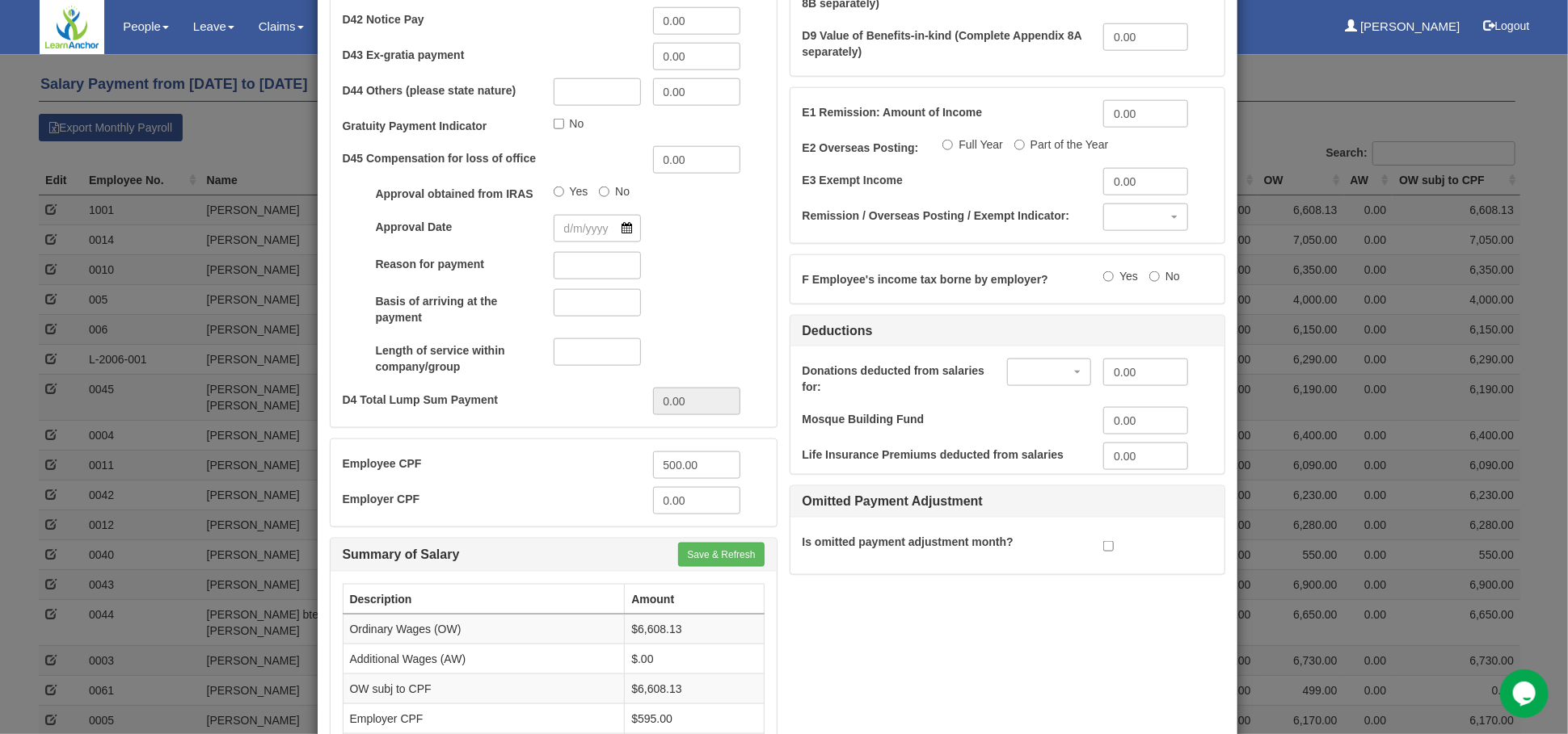
scroll to position [1345, 0]
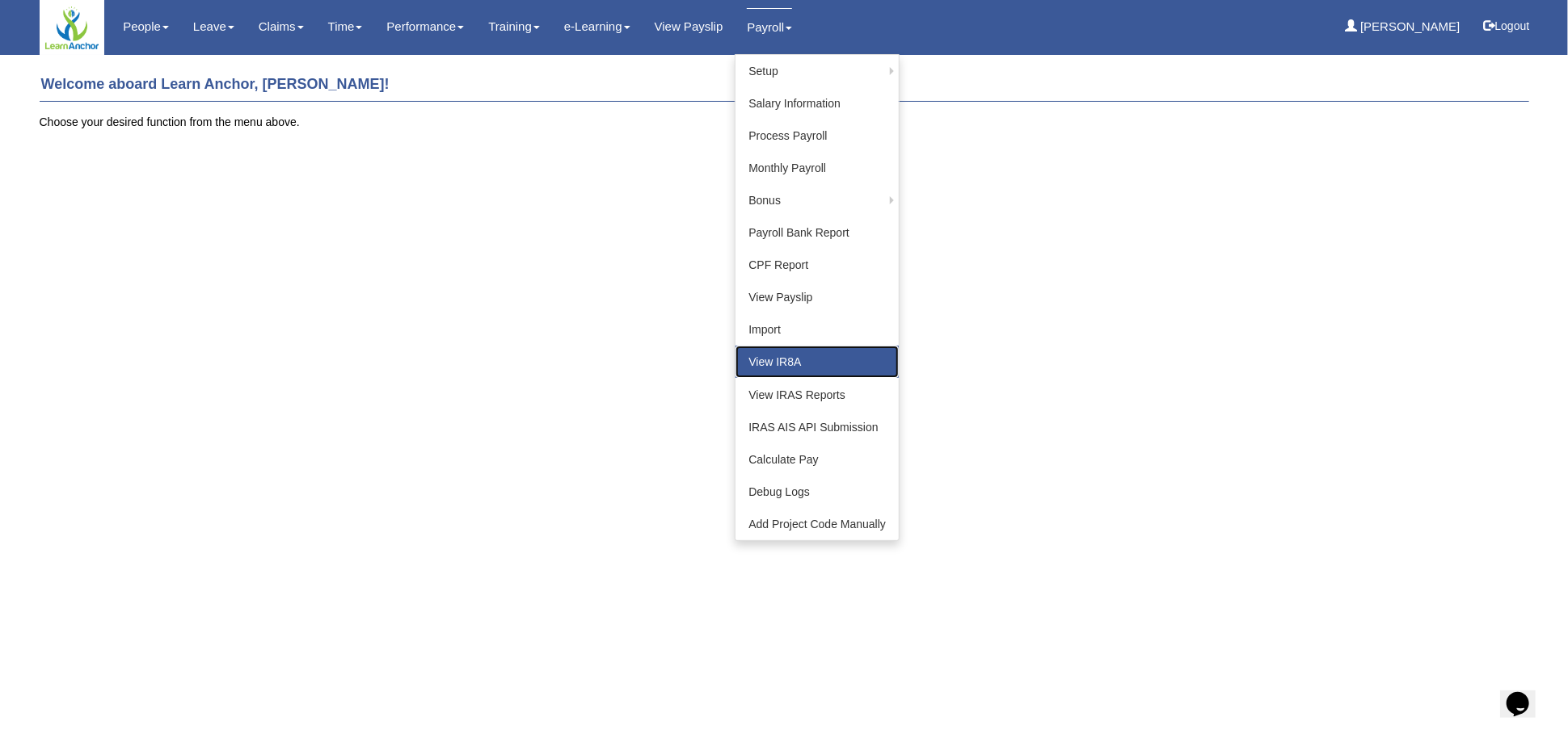
click at [804, 355] on link "View IR8A" at bounding box center [817, 361] width 163 height 32
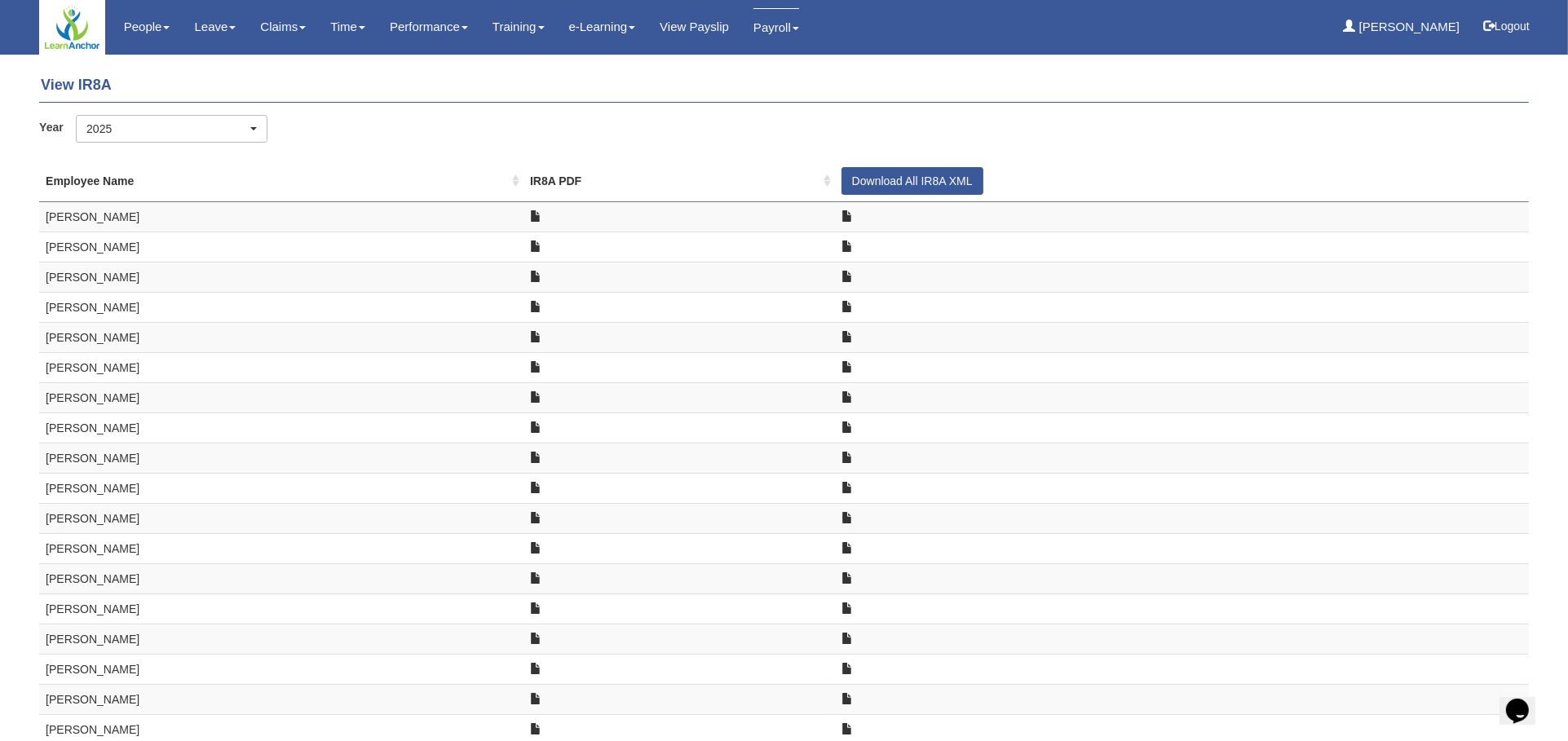
click at [841, 215] on span at bounding box center [847, 216] width 11 height 11
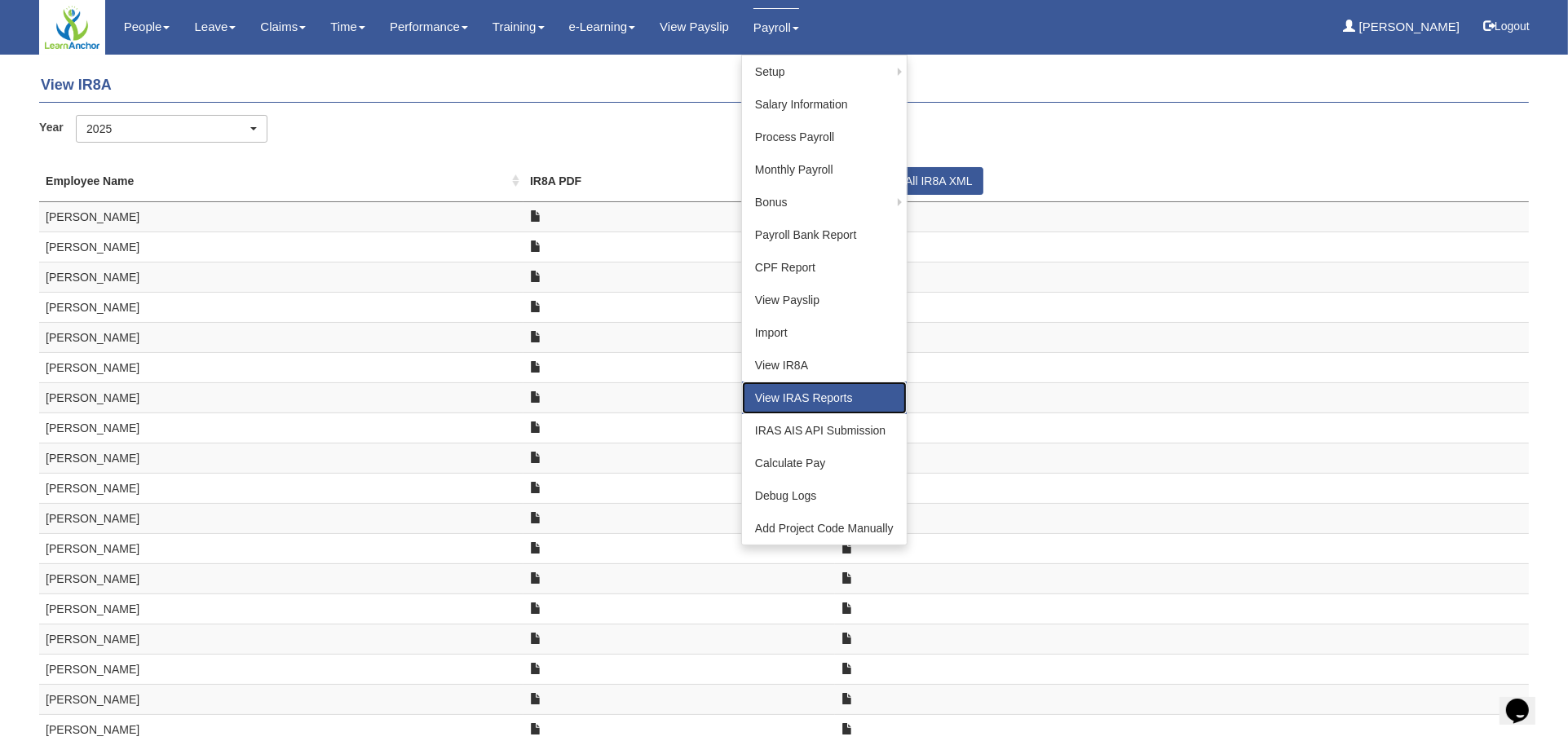
click at [791, 403] on link "View IRAS Reports" at bounding box center [824, 397] width 165 height 32
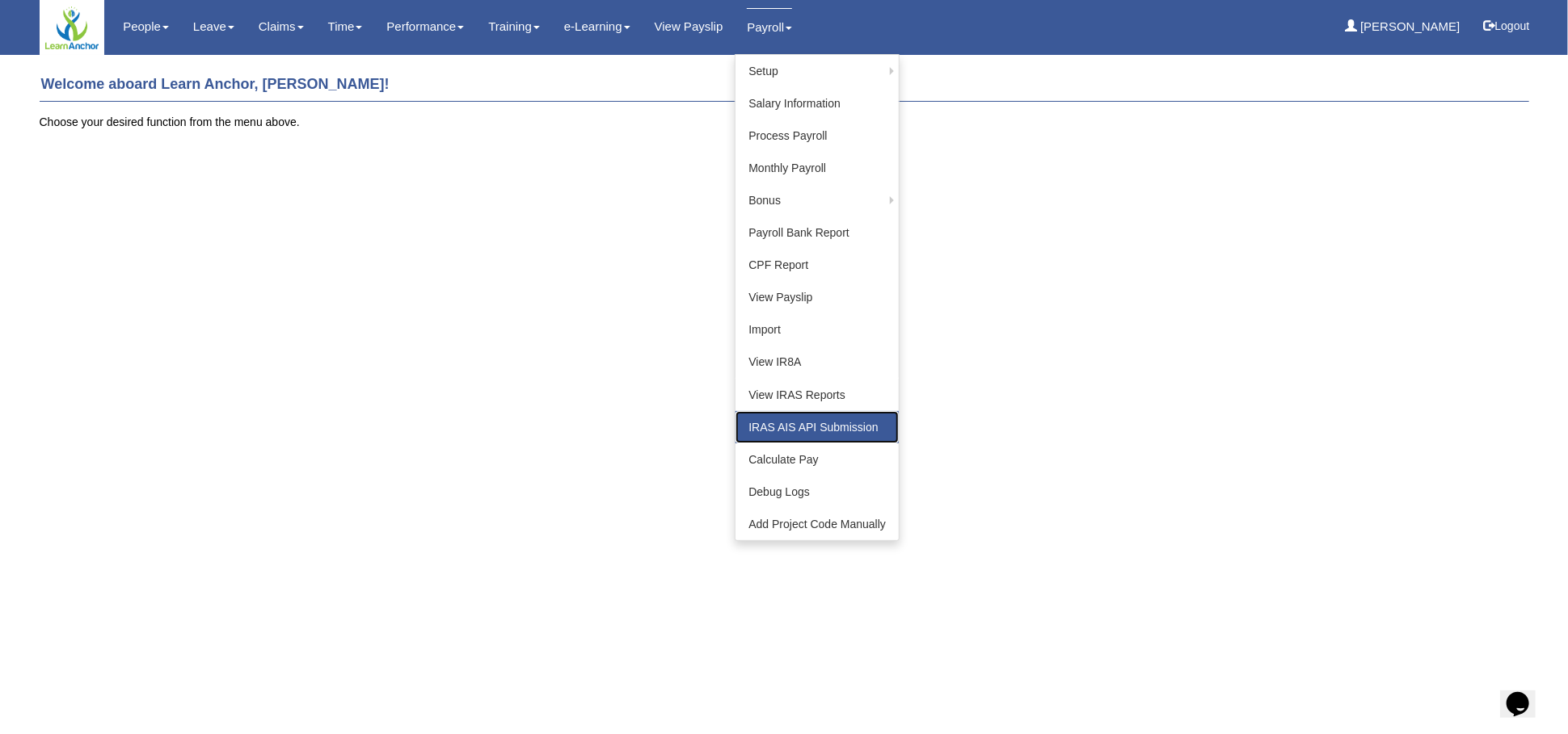
click at [750, 427] on link "IRAS AIS API Submission" at bounding box center [817, 427] width 163 height 32
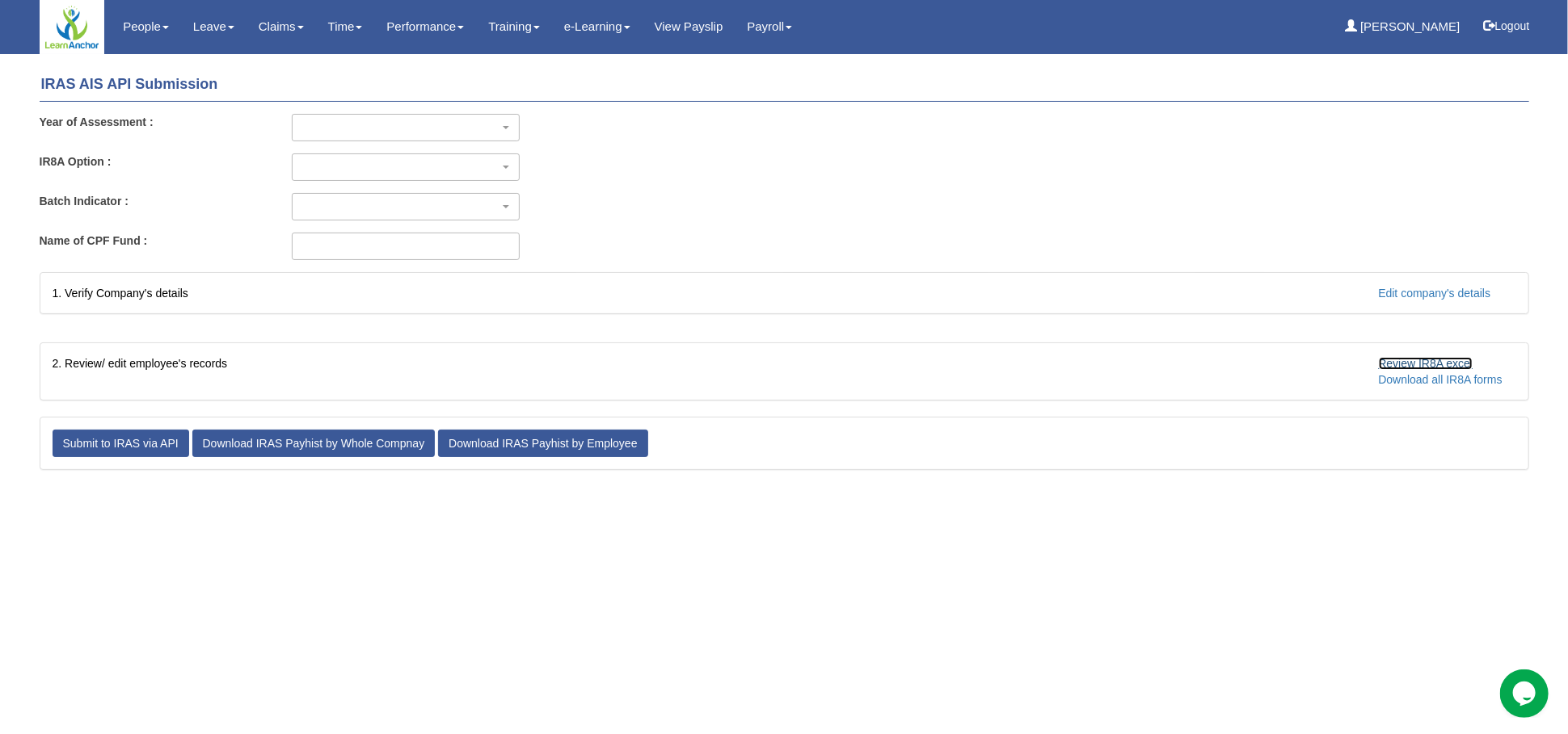
click at [1423, 359] on link "Review IR8A excel" at bounding box center [1426, 363] width 95 height 13
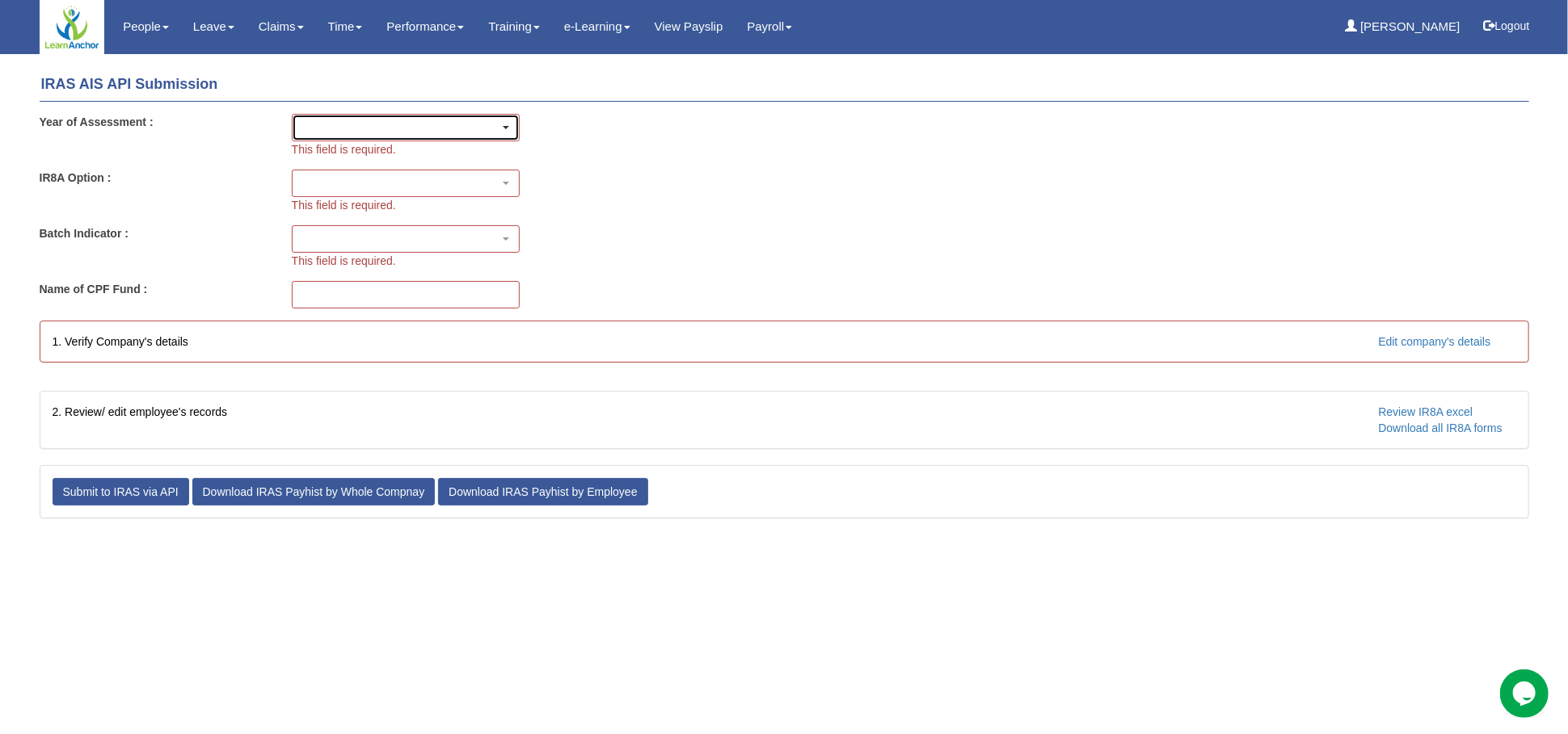
click at [376, 123] on div "button" at bounding box center [406, 128] width 226 height 26
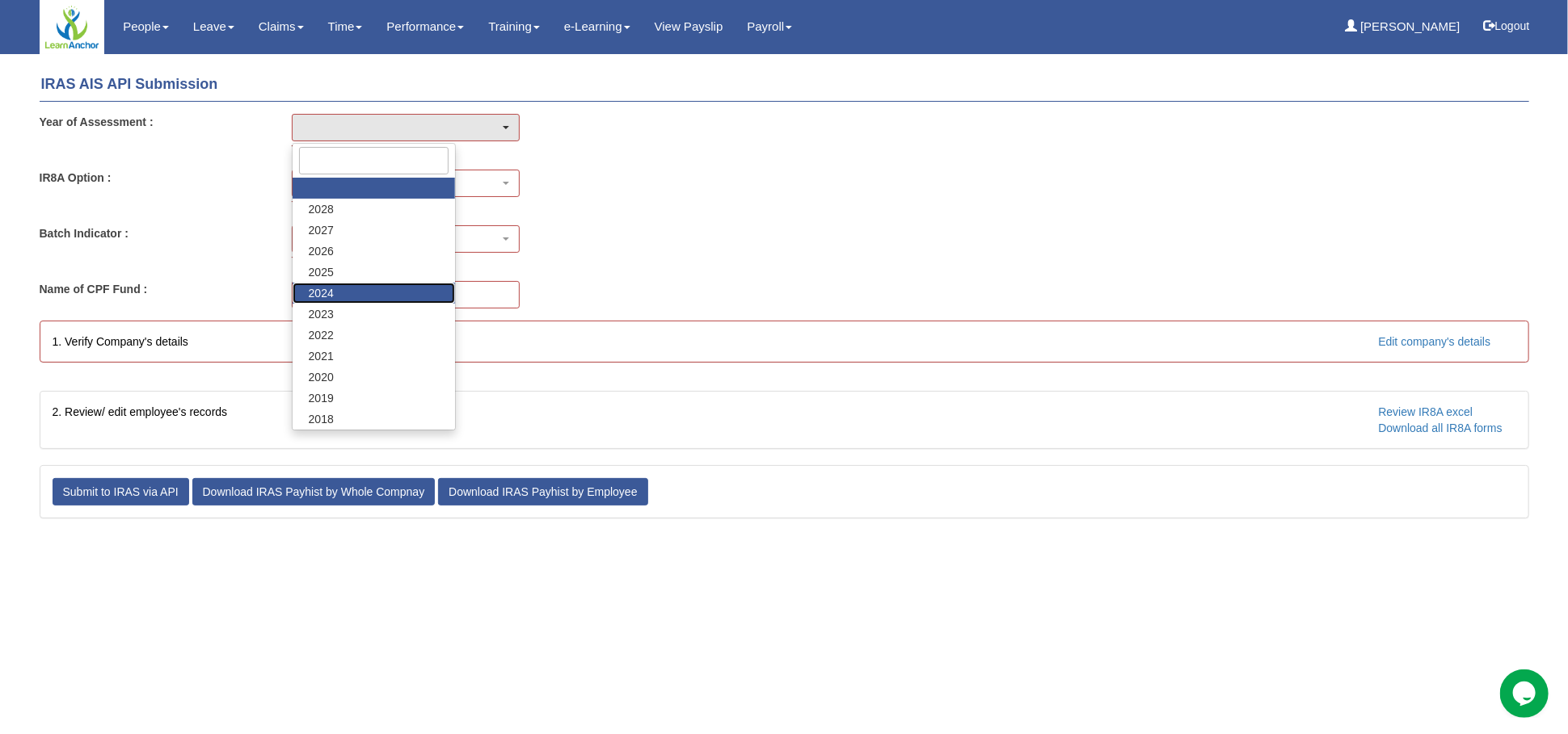
click at [337, 301] on link "2024" at bounding box center [374, 294] width 163 height 21
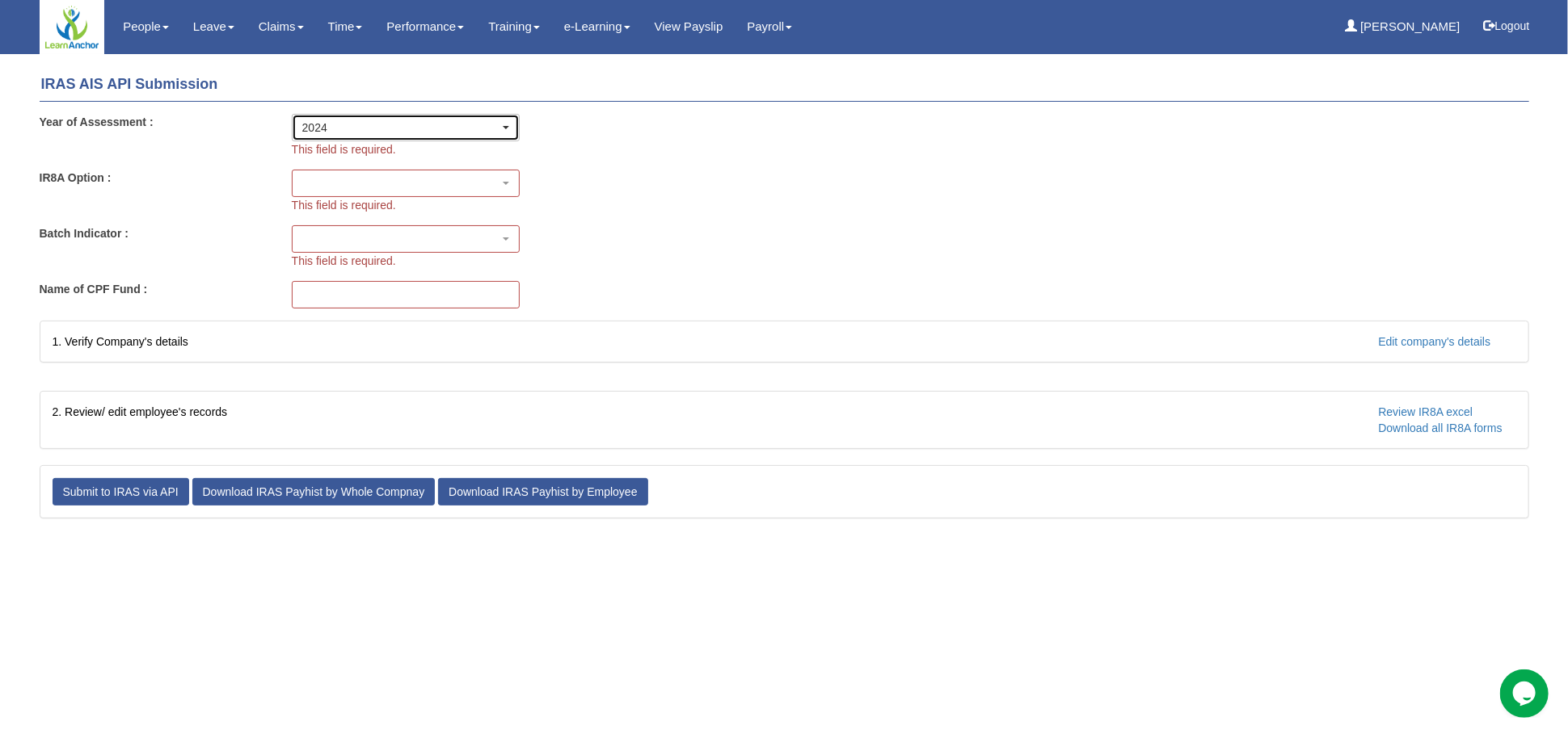
click at [422, 128] on div "2024" at bounding box center [401, 128] width 197 height 17
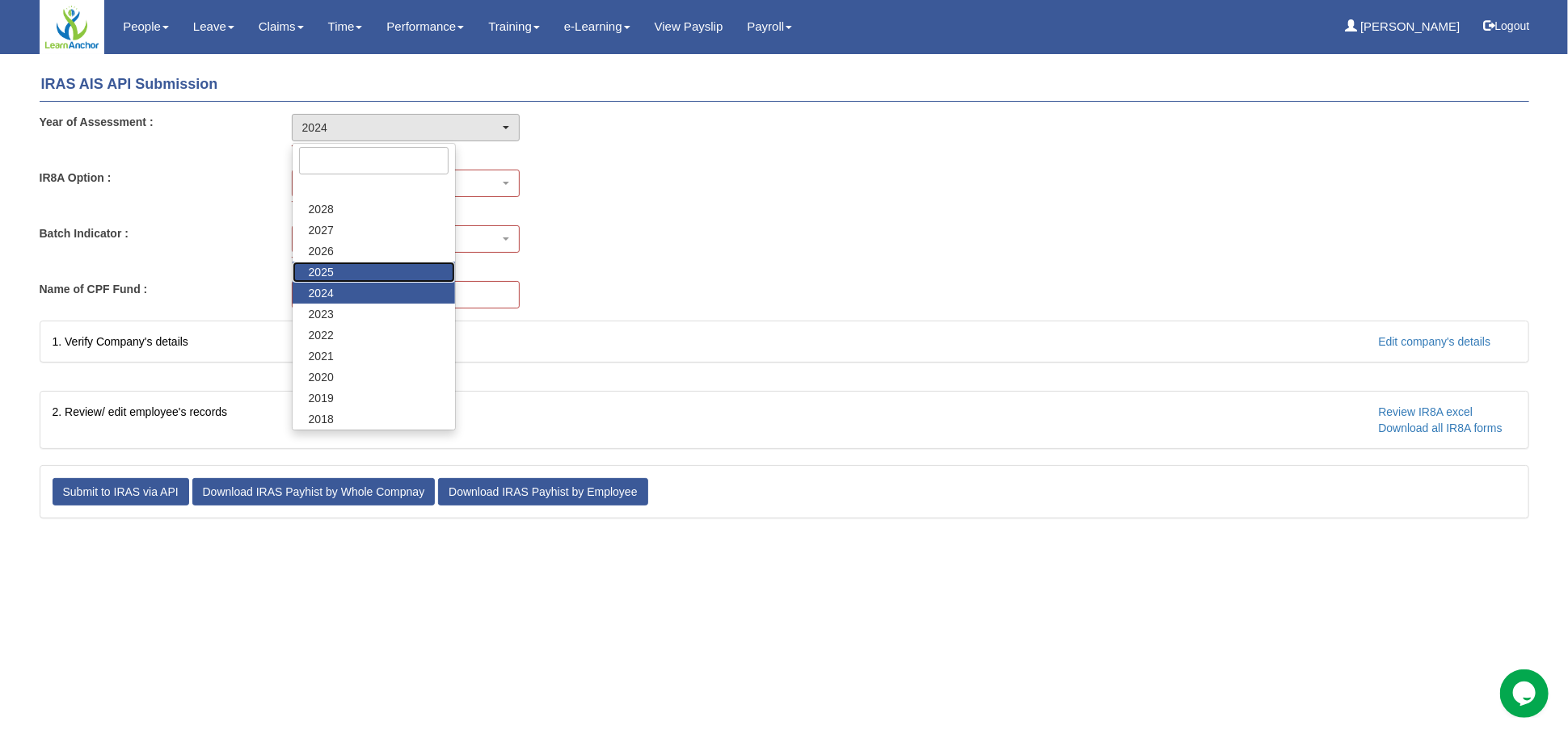
click at [349, 273] on link "2025" at bounding box center [374, 272] width 163 height 21
select select "2025"
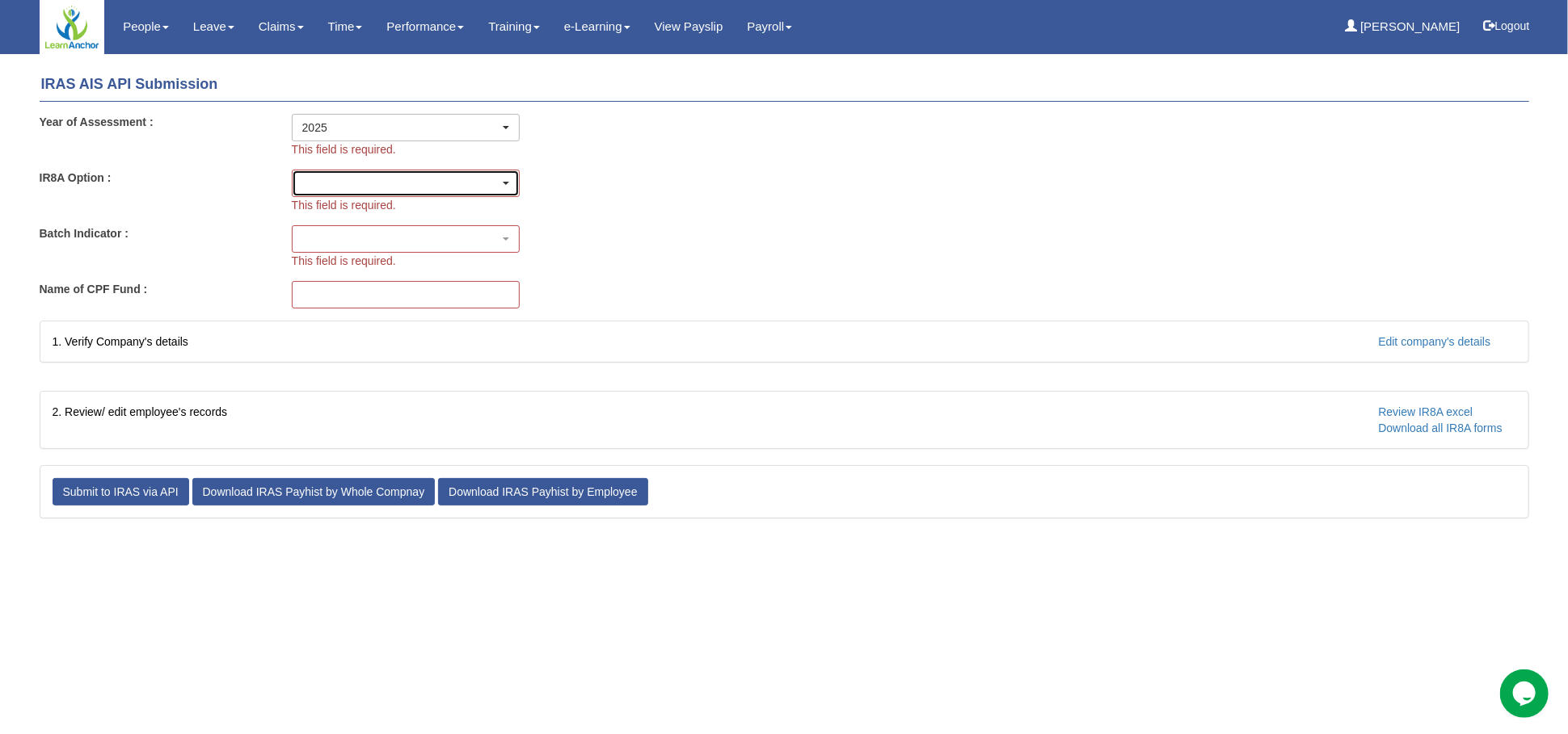
click at [423, 175] on div "button" at bounding box center [406, 183] width 226 height 26
click at [334, 226] on link "IR8A" at bounding box center [322, 231] width 57 height 21
select select "1"
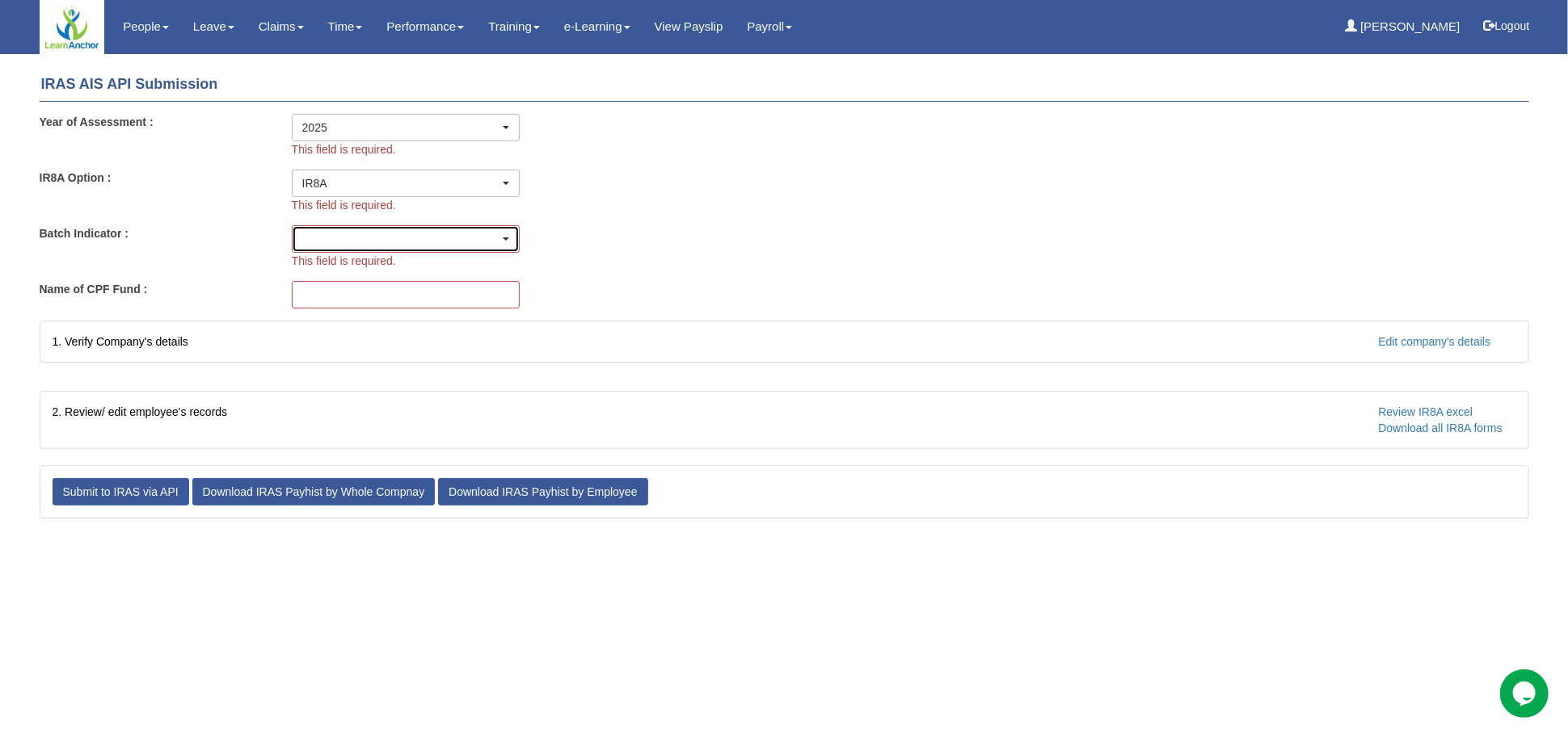
click at [352, 237] on div "button" at bounding box center [406, 239] width 226 height 26
click at [334, 294] on span "Original" at bounding box center [328, 287] width 39 height 17
select select "1"
click at [345, 297] on input "This field is required." at bounding box center [406, 295] width 228 height 28
type input "CPF Fund"
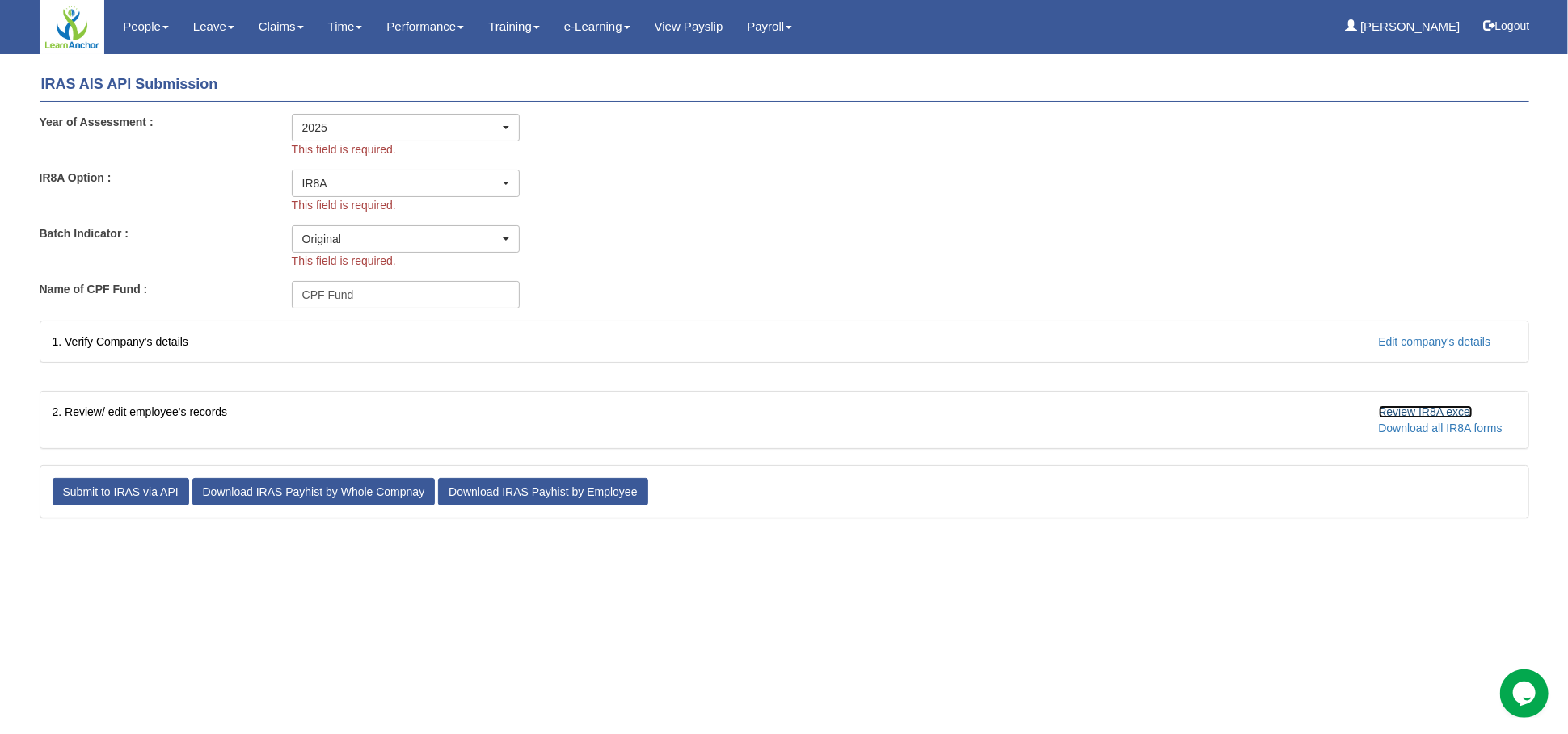
click at [1404, 407] on link "Review IR8A excel" at bounding box center [1426, 412] width 95 height 13
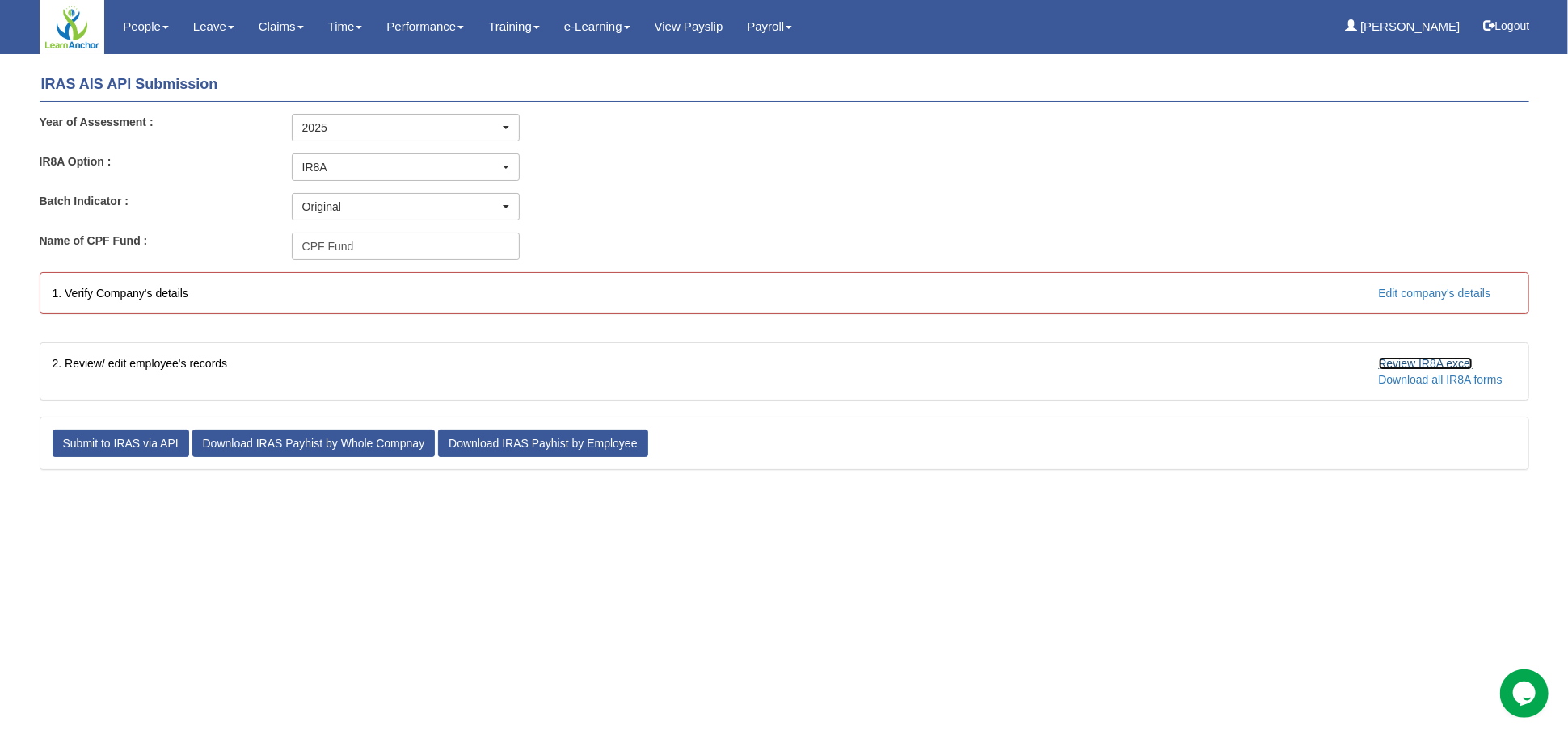
click at [1436, 361] on link "Review IR8A excel" at bounding box center [1426, 363] width 95 height 13
click at [1438, 294] on link "Edit company's details" at bounding box center [1435, 293] width 112 height 13
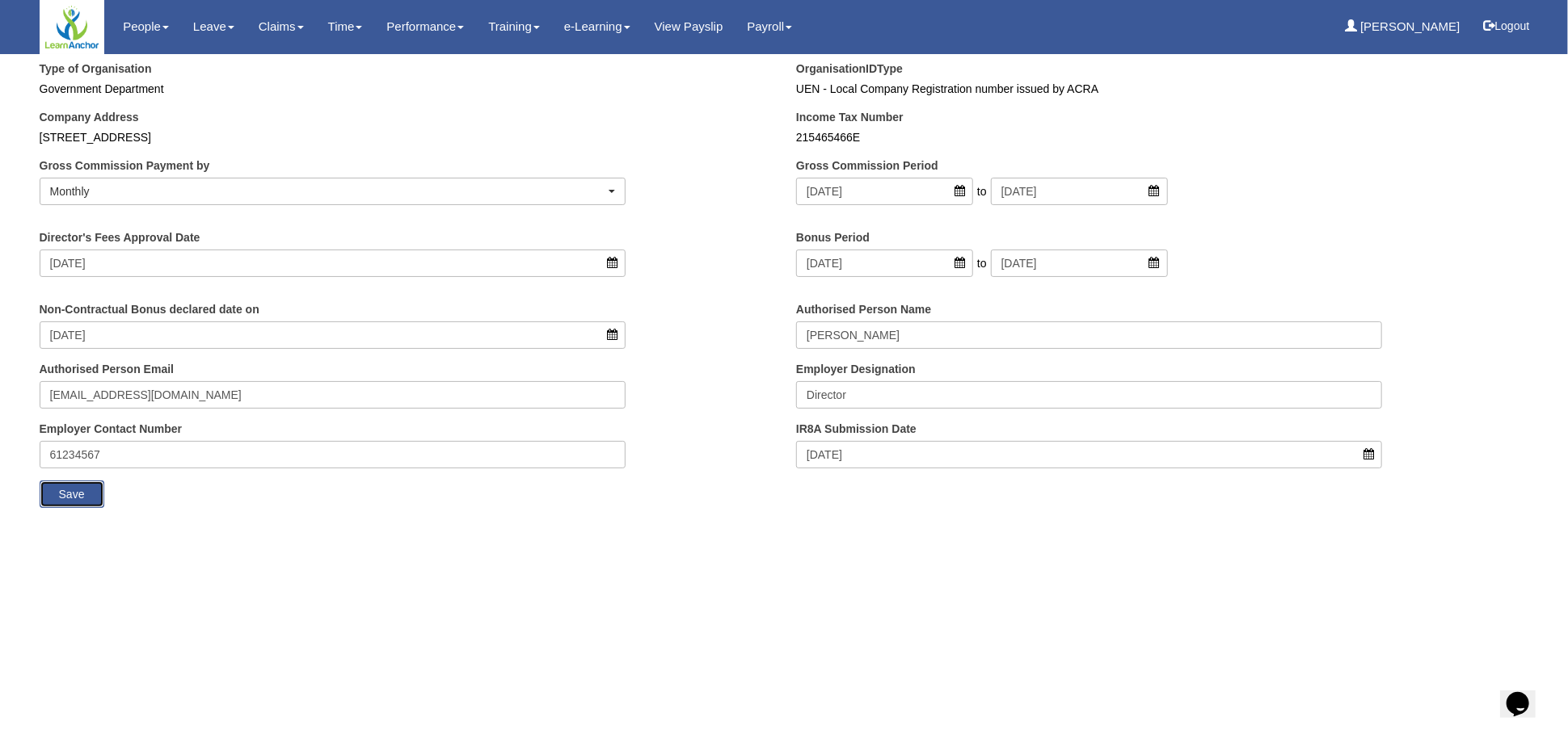
click at [63, 494] on input "Save" at bounding box center [72, 494] width 64 height 28
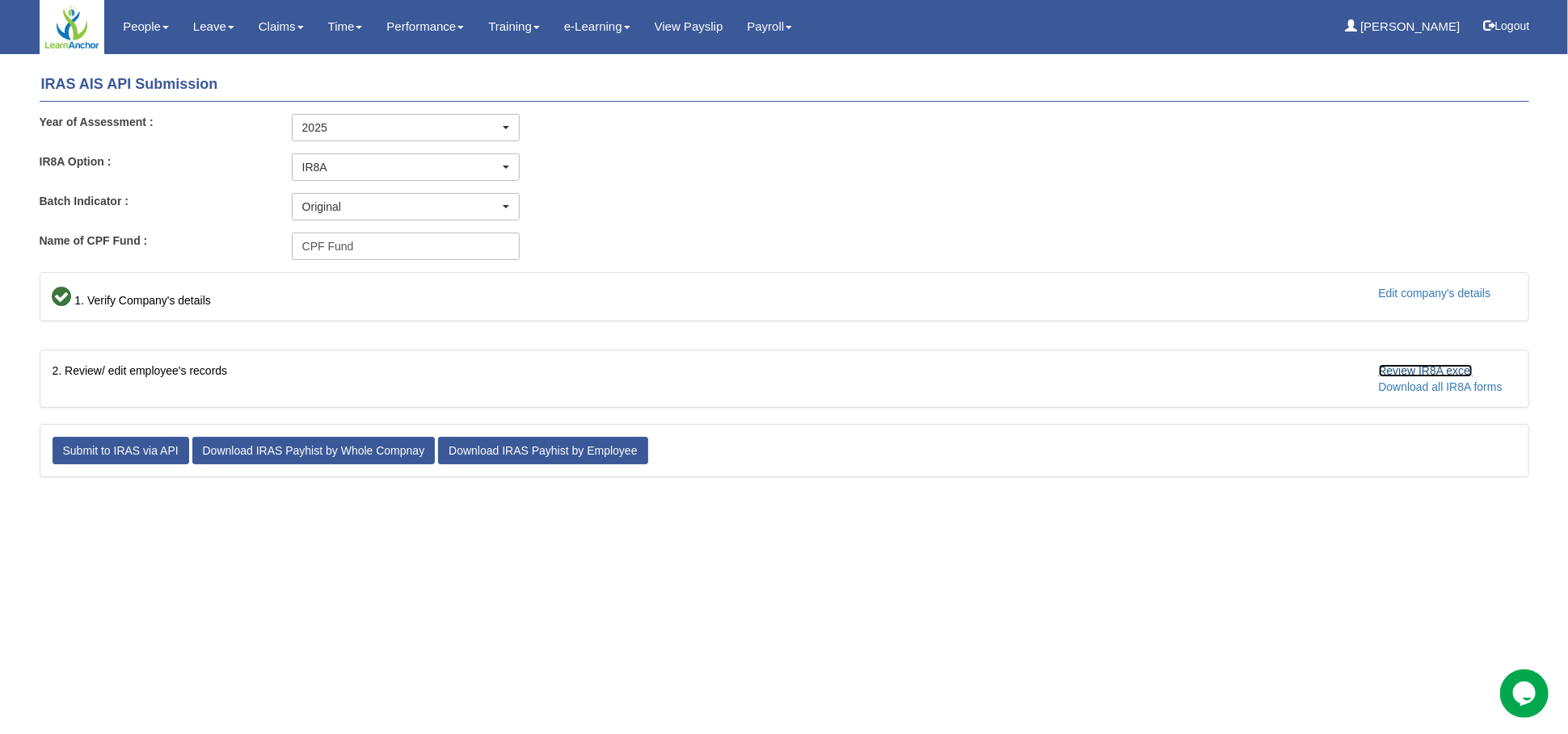
click at [1405, 373] on link "Review IR8A excel" at bounding box center [1426, 370] width 95 height 13
click at [1424, 369] on link "Review IR8A excel" at bounding box center [1426, 370] width 95 height 13
click at [1413, 388] on link "Download all IR8A forms" at bounding box center [1441, 387] width 123 height 13
click at [262, 446] on link "Download IRAS Payhist by Whole Compnay" at bounding box center [314, 451] width 243 height 28
click at [563, 448] on link "Download IRAS Payhist by Employee" at bounding box center [542, 451] width 209 height 28
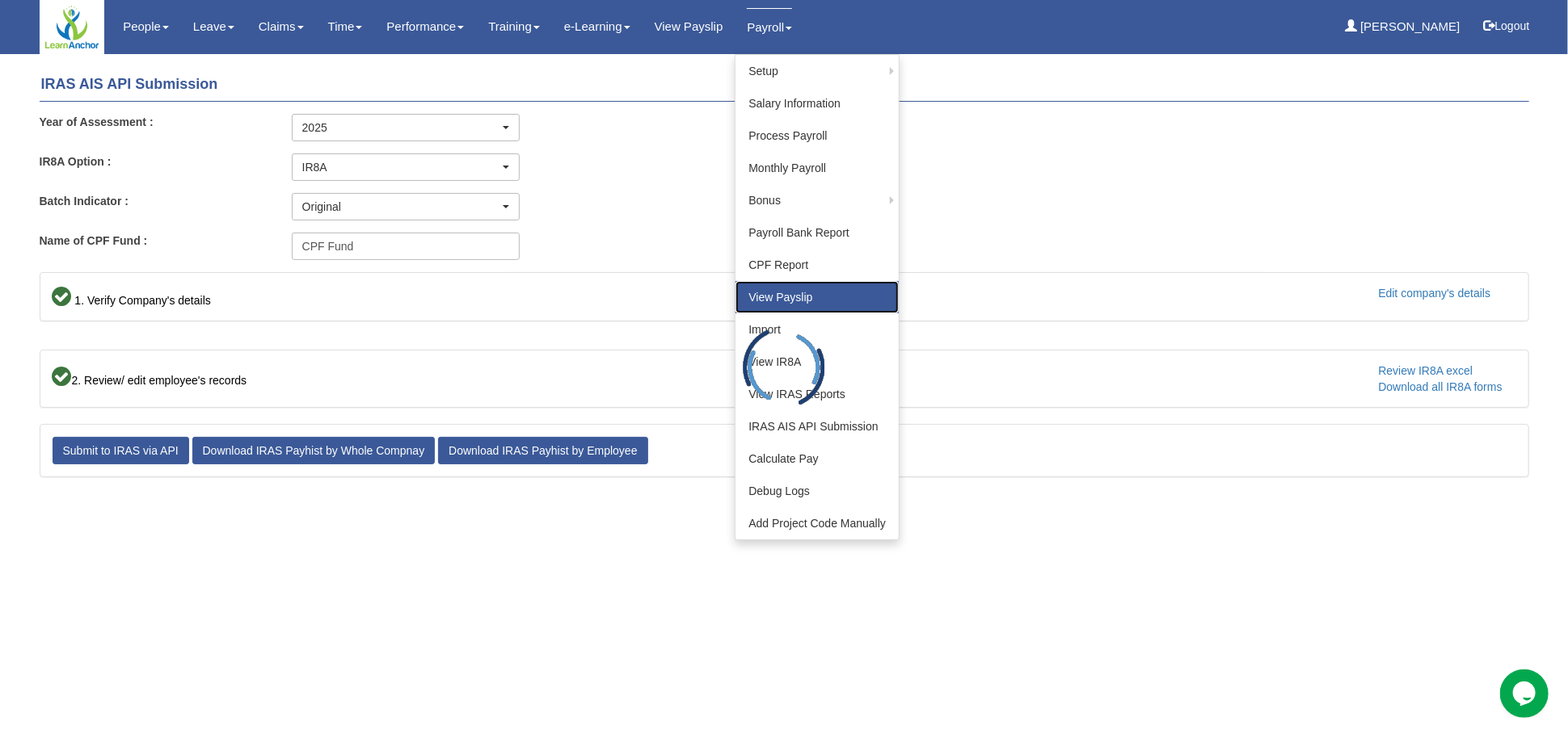
click at [800, 303] on link "View Payslip" at bounding box center [817, 297] width 163 height 32
